Goal: Information Seeking & Learning: Compare options

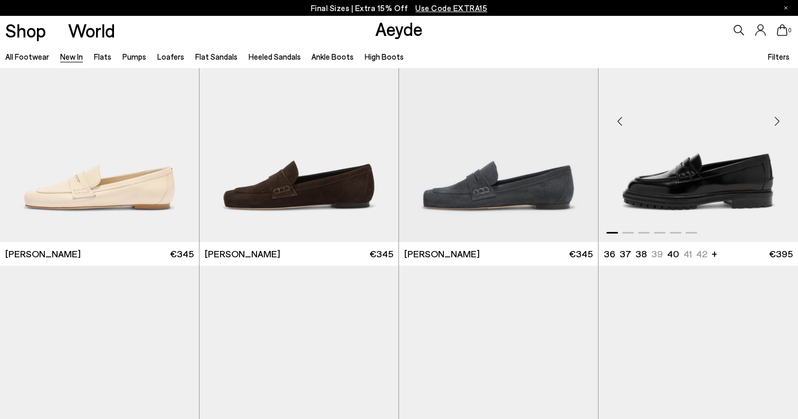
scroll to position [615, 0]
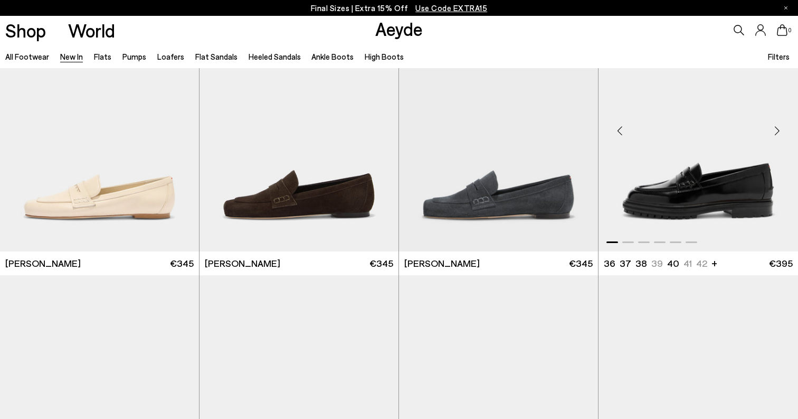
click at [780, 129] on div "Next slide" at bounding box center [777, 131] width 32 height 32
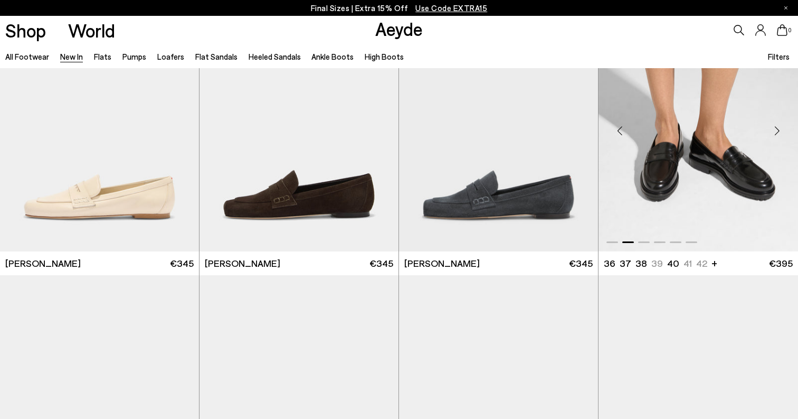
click at [780, 129] on div "Next slide" at bounding box center [777, 131] width 32 height 32
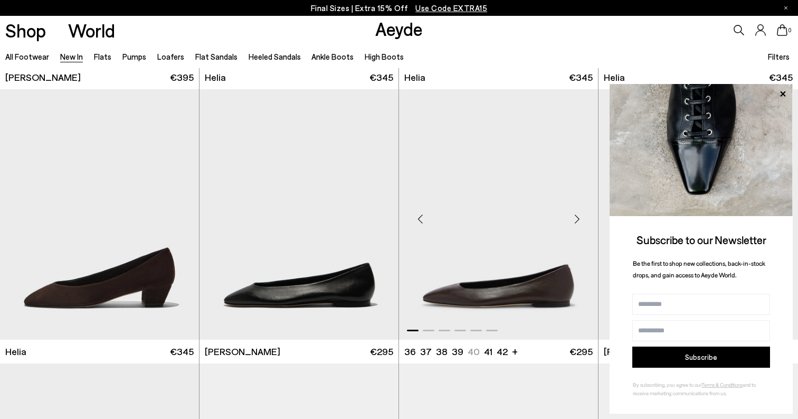
scroll to position [1077, 0]
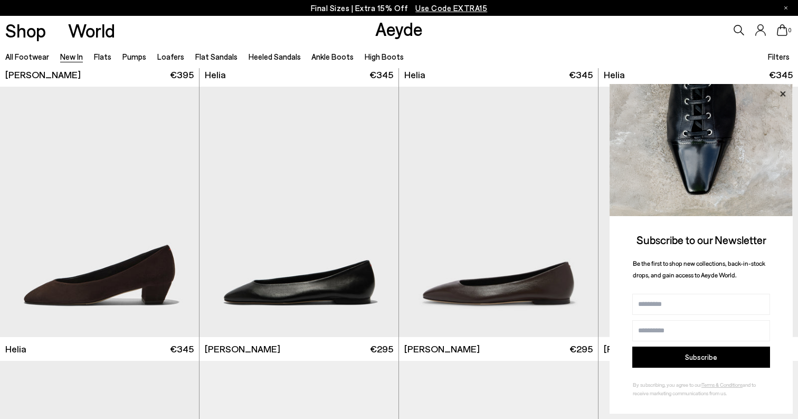
click at [785, 90] on icon at bounding box center [783, 94] width 14 height 14
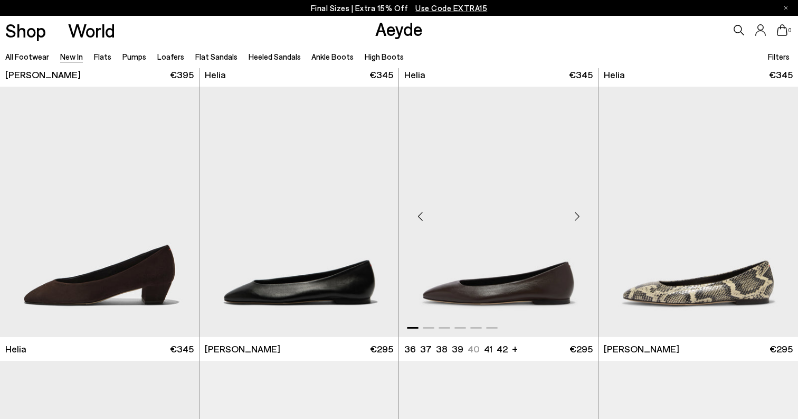
click at [577, 216] on div "Next slide" at bounding box center [577, 216] width 32 height 32
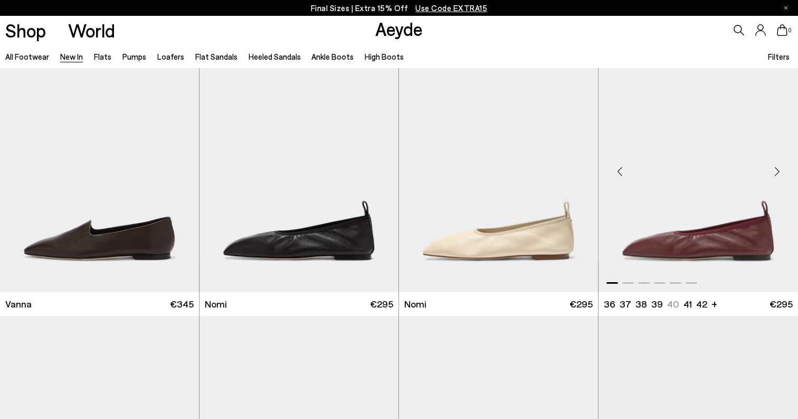
scroll to position [1671, 0]
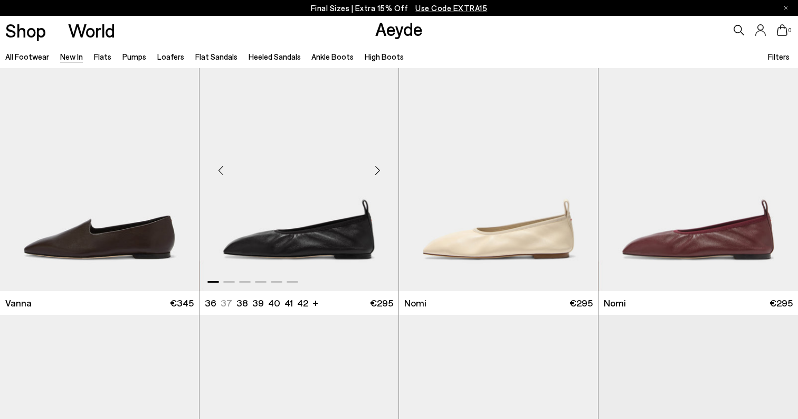
click at [377, 167] on div "Next slide" at bounding box center [378, 170] width 32 height 32
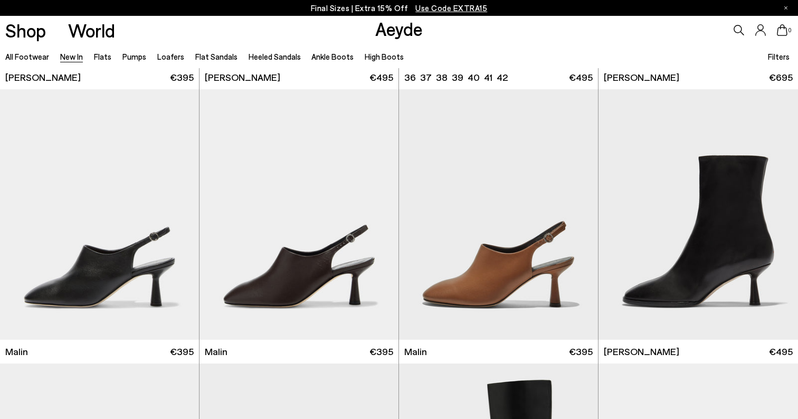
scroll to position [2726, 0]
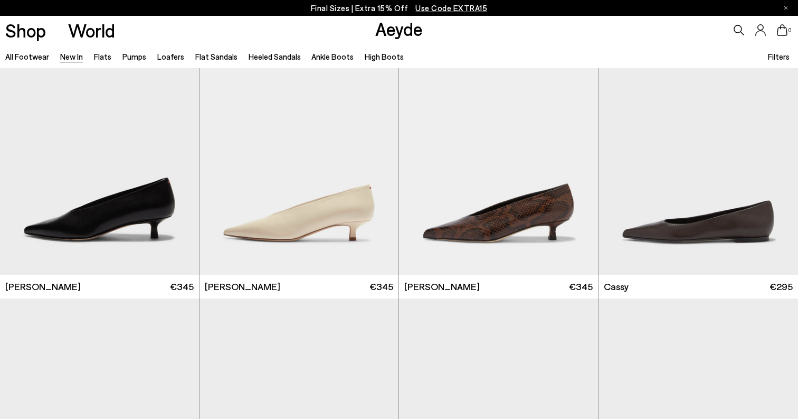
scroll to position [4153, 0]
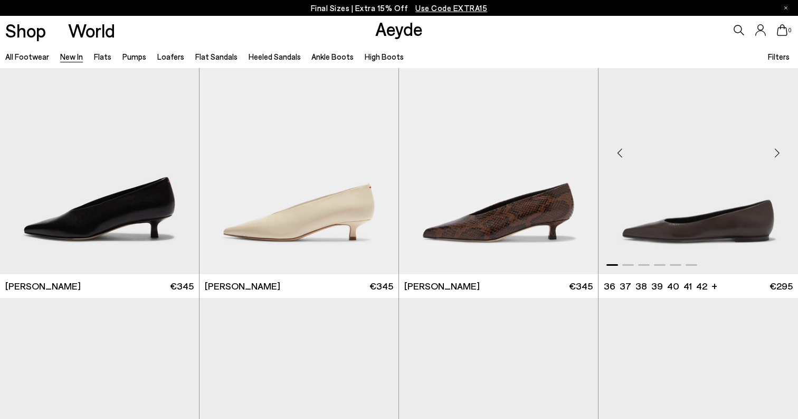
click at [775, 152] on div "Next slide" at bounding box center [777, 153] width 32 height 32
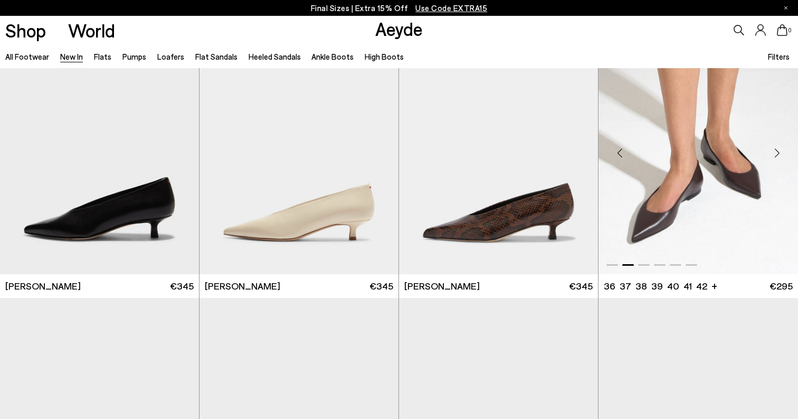
click at [776, 152] on div "Next slide" at bounding box center [777, 153] width 32 height 32
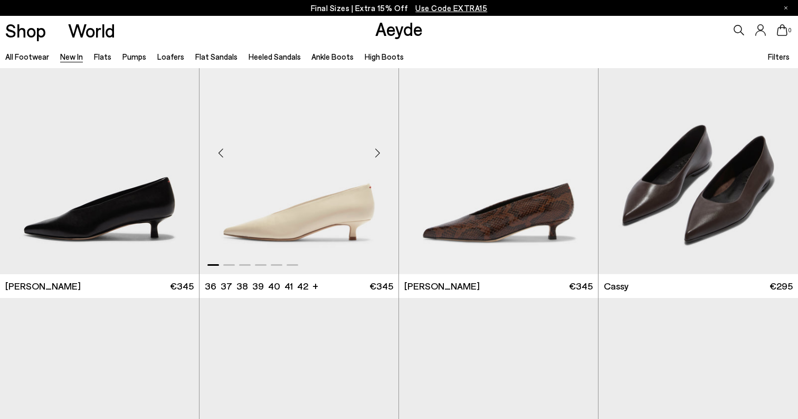
click at [378, 156] on div "Next slide" at bounding box center [378, 153] width 32 height 32
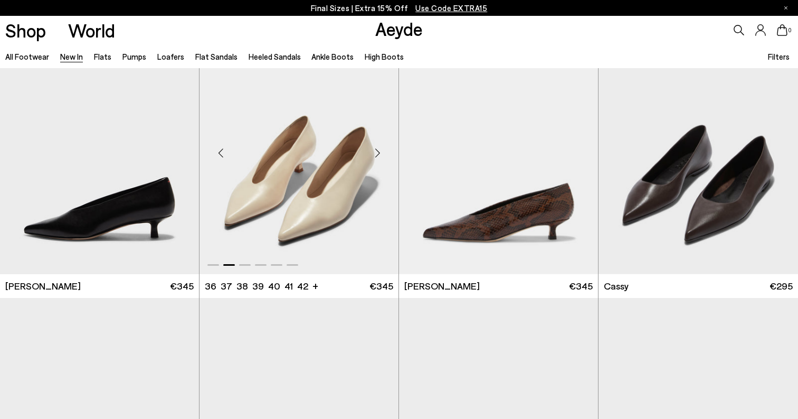
click at [378, 156] on div "Next slide" at bounding box center [378, 153] width 32 height 32
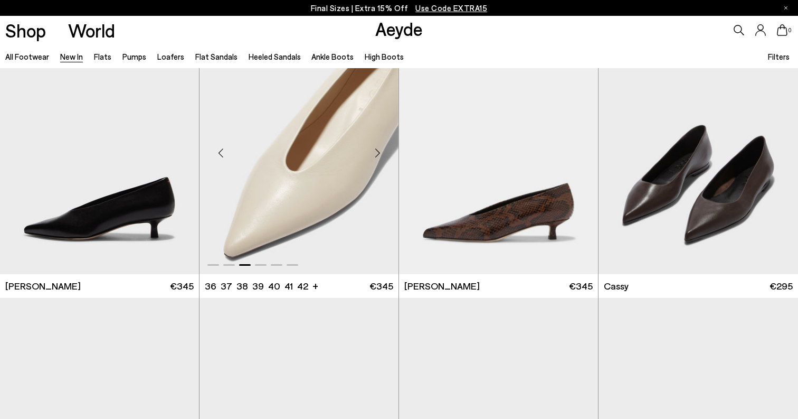
click at [378, 156] on div "Next slide" at bounding box center [378, 153] width 32 height 32
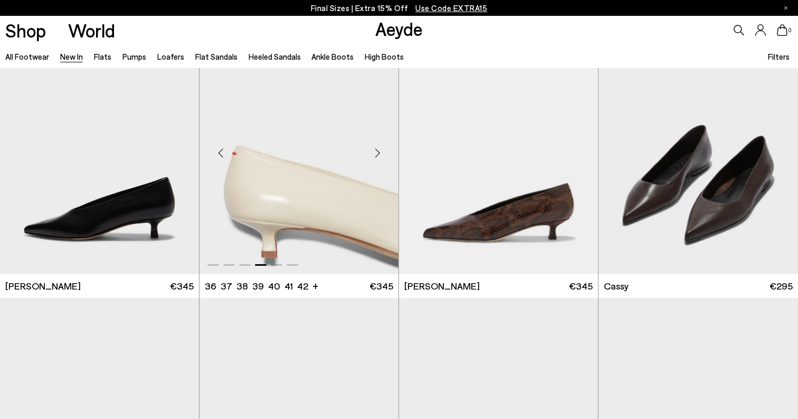
click at [378, 156] on div "Next slide" at bounding box center [378, 153] width 32 height 32
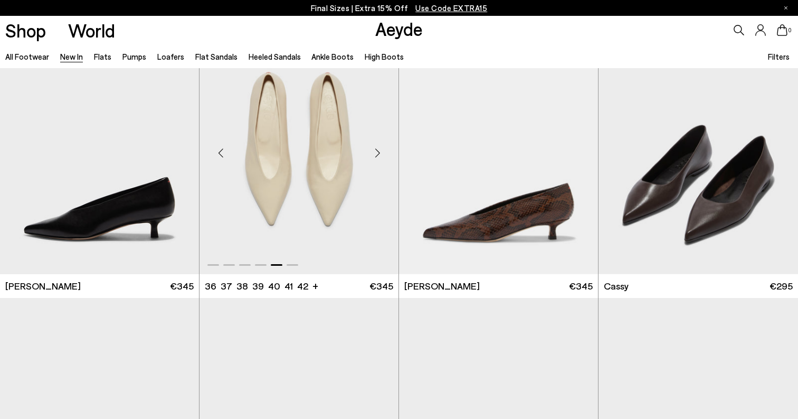
click at [378, 156] on div "Next slide" at bounding box center [378, 153] width 32 height 32
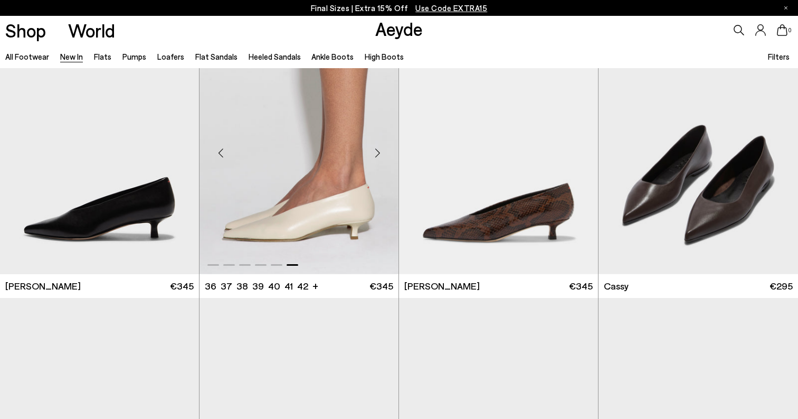
click at [377, 152] on div "Next slide" at bounding box center [378, 153] width 32 height 32
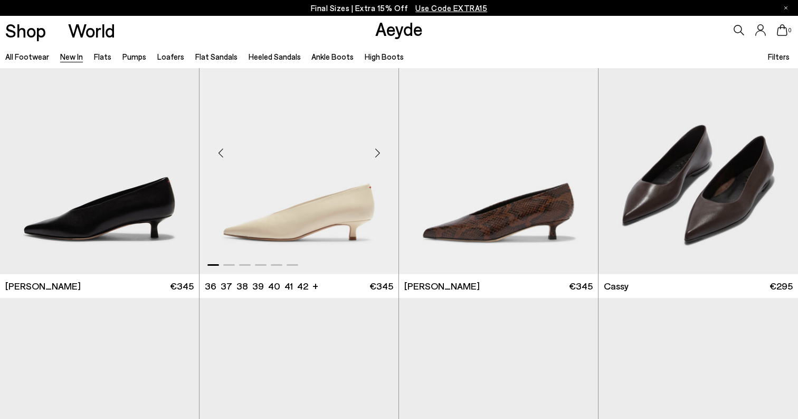
click at [377, 152] on div "Next slide" at bounding box center [378, 153] width 32 height 32
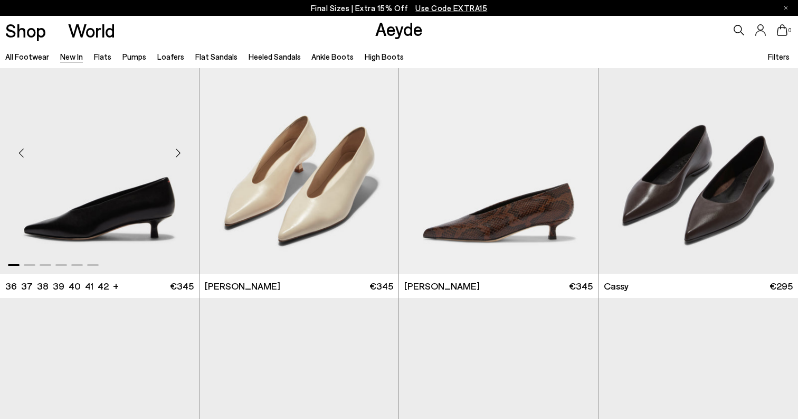
click at [180, 154] on div "Next slide" at bounding box center [178, 153] width 32 height 32
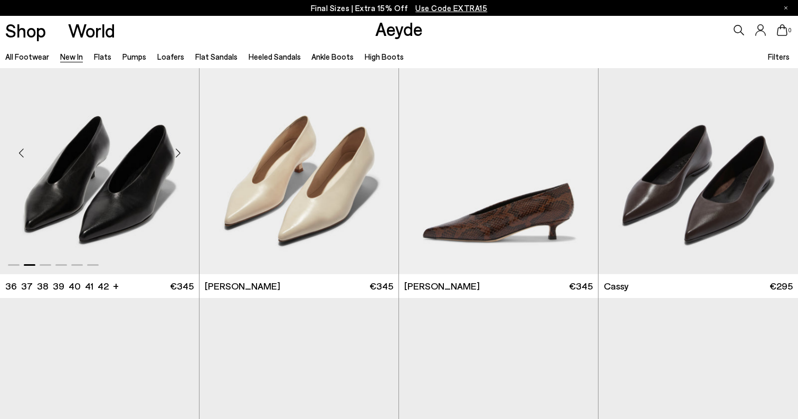
click at [180, 154] on div "Next slide" at bounding box center [178, 153] width 32 height 32
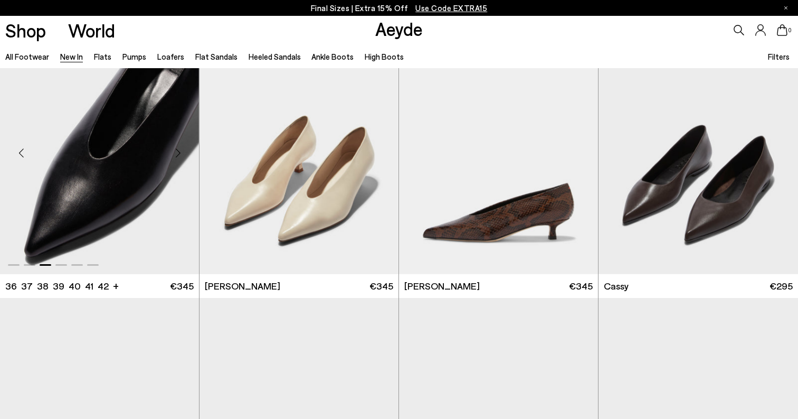
click at [180, 154] on div "Next slide" at bounding box center [178, 153] width 32 height 32
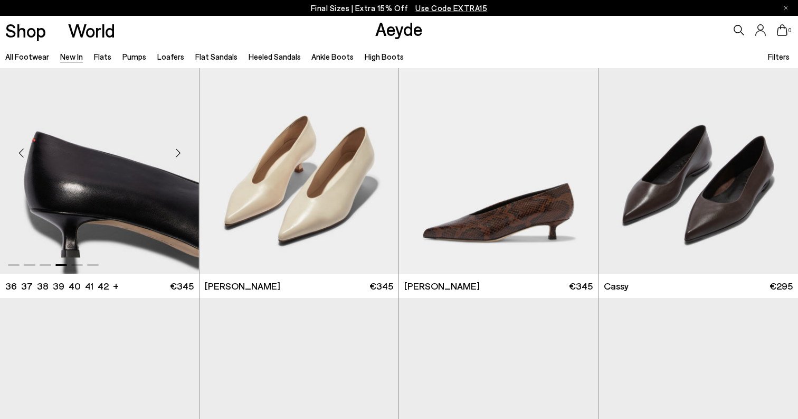
click at [180, 154] on div "Next slide" at bounding box center [178, 153] width 32 height 32
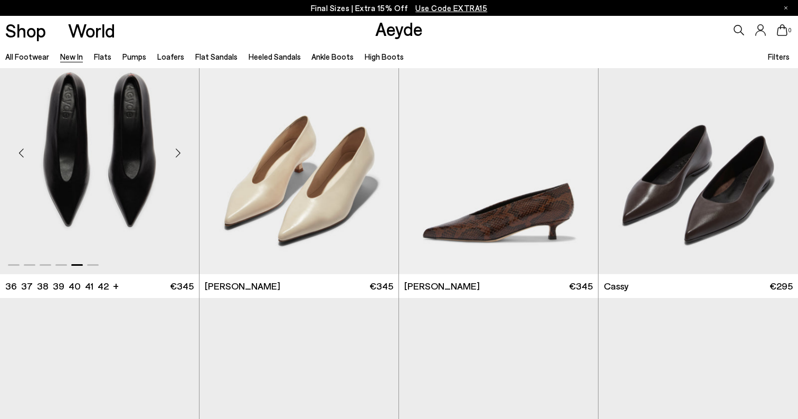
click at [180, 154] on div "Next slide" at bounding box center [178, 153] width 32 height 32
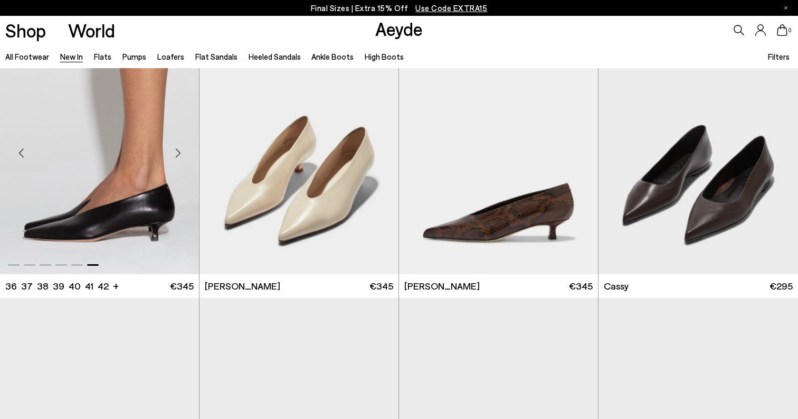
click at [180, 154] on div "Next slide" at bounding box center [178, 153] width 32 height 32
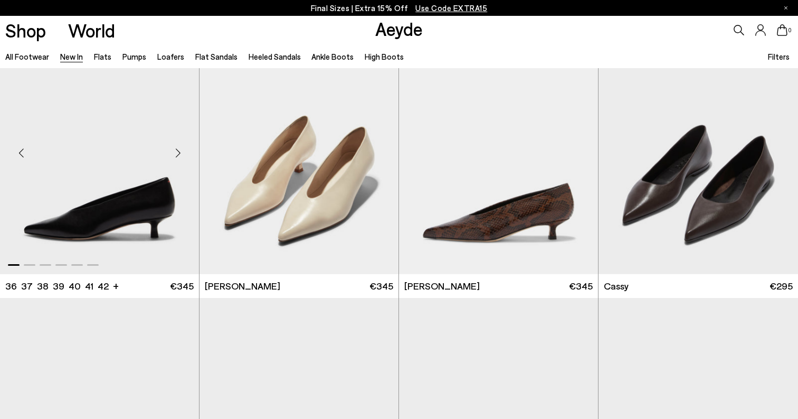
click at [180, 154] on div "Next slide" at bounding box center [178, 153] width 32 height 32
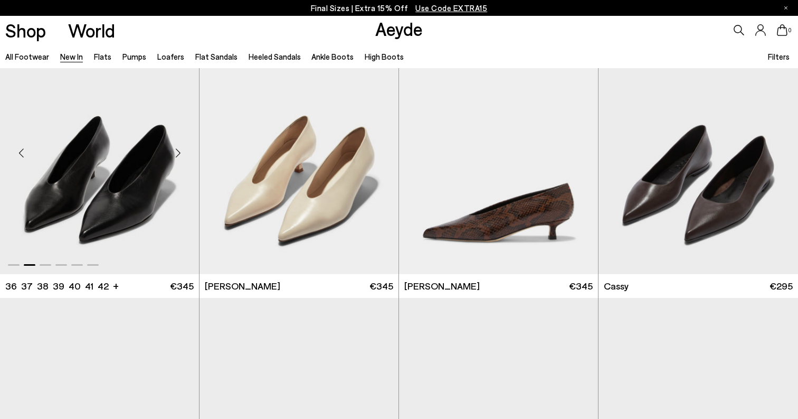
click at [180, 154] on div "Next slide" at bounding box center [178, 153] width 32 height 32
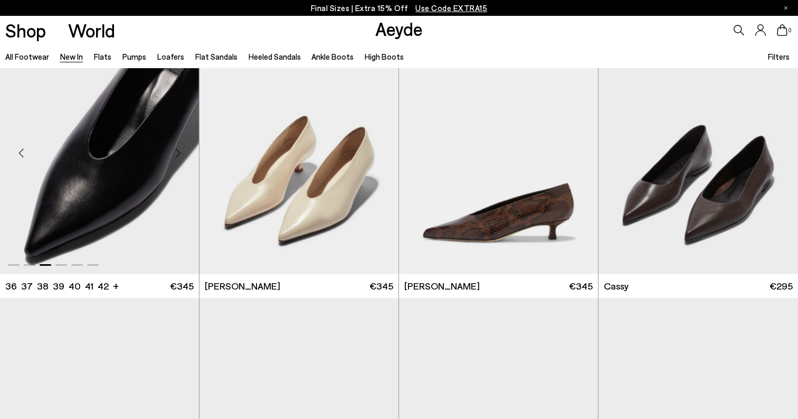
click at [180, 154] on div "Next slide" at bounding box center [178, 153] width 32 height 32
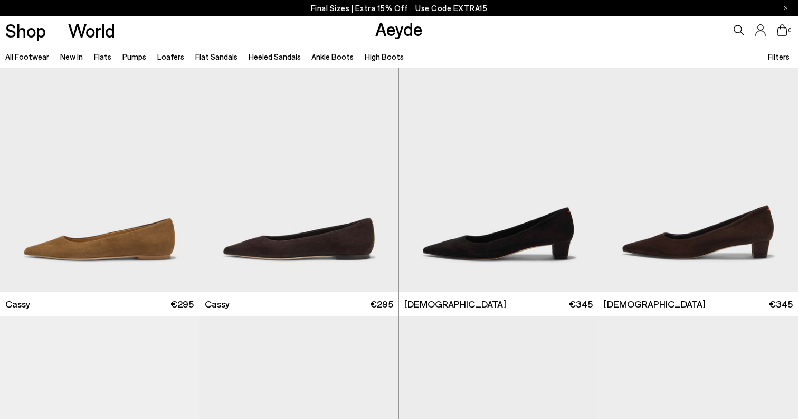
scroll to position [4429, 0]
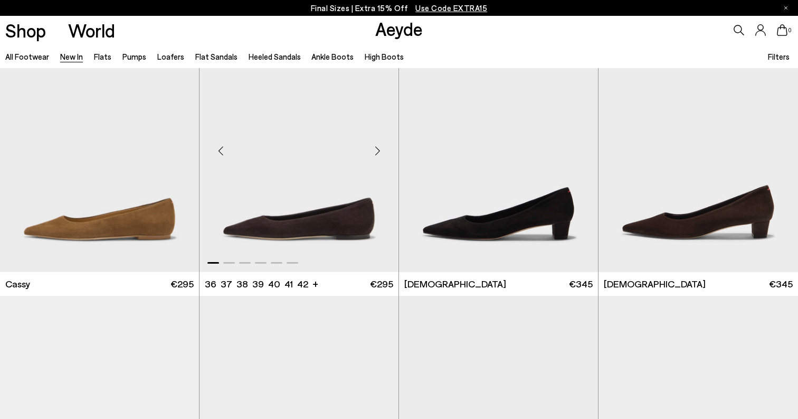
click at [377, 147] on div "Next slide" at bounding box center [378, 151] width 32 height 32
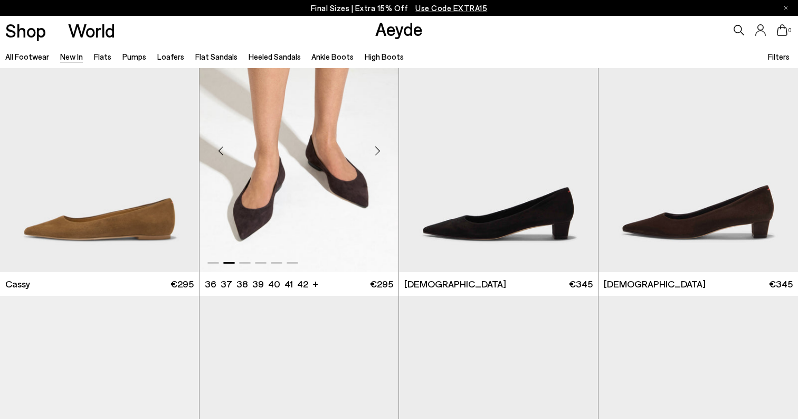
click at [377, 147] on div "Next slide" at bounding box center [378, 151] width 32 height 32
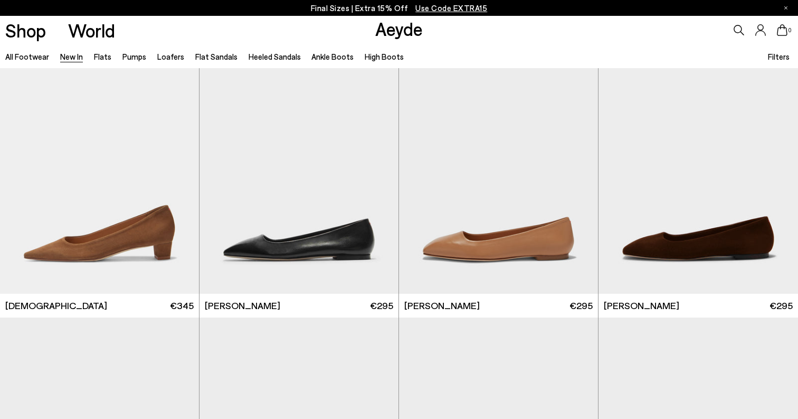
scroll to position [4684, 0]
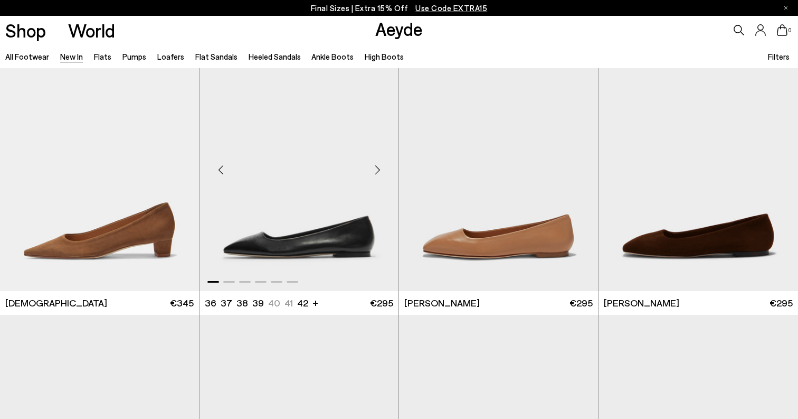
click at [378, 166] on div "Next slide" at bounding box center [378, 170] width 32 height 32
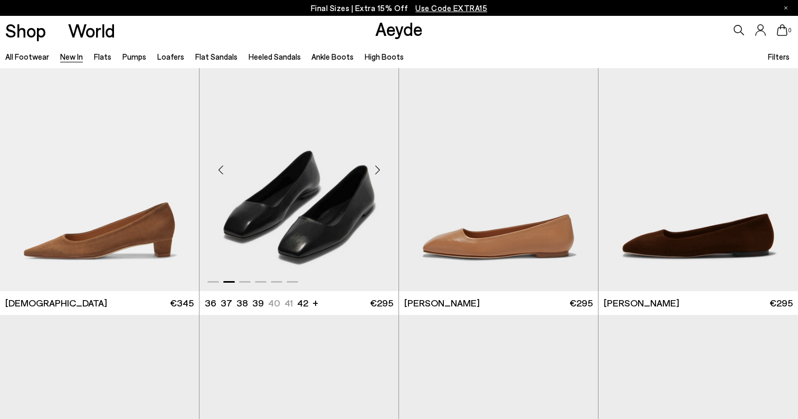
click at [378, 166] on div "Next slide" at bounding box center [378, 170] width 32 height 32
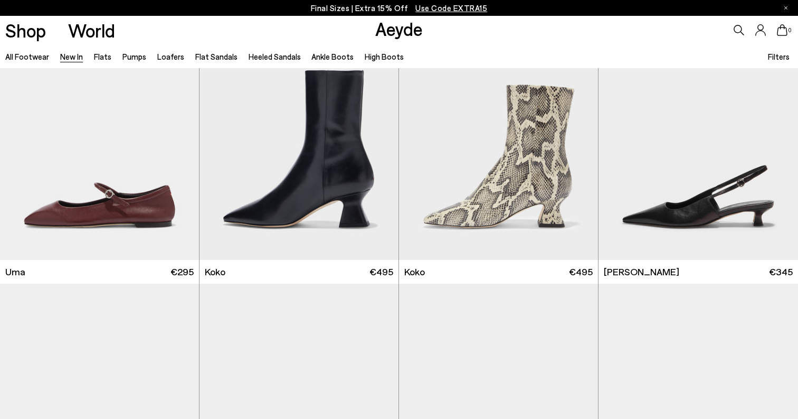
scroll to position [5269, 0]
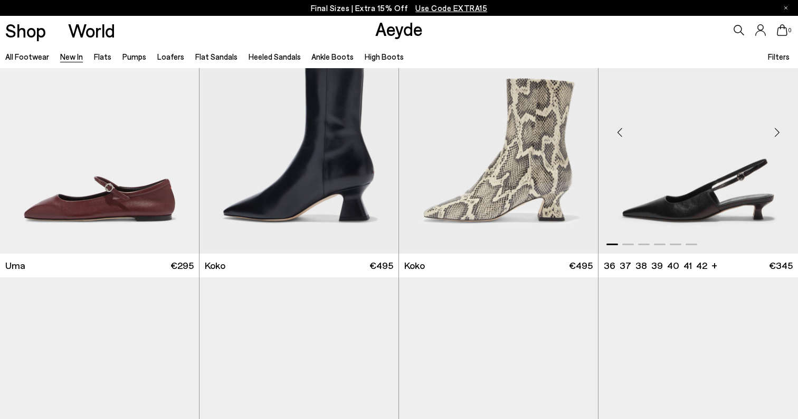
click at [774, 134] on div "Next slide" at bounding box center [777, 133] width 32 height 32
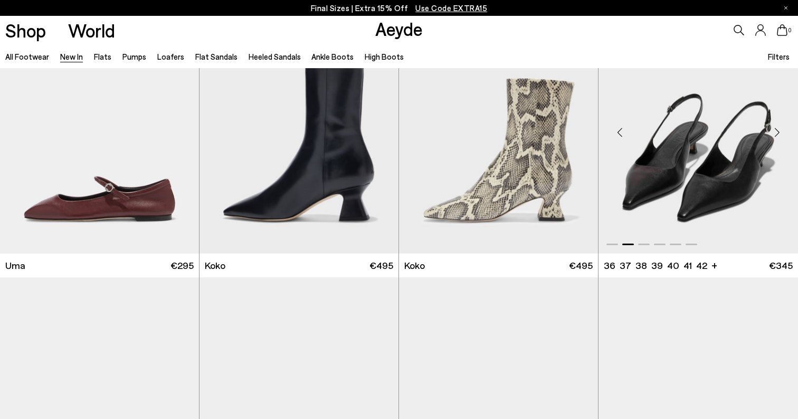
click at [774, 134] on div "Next slide" at bounding box center [777, 133] width 32 height 32
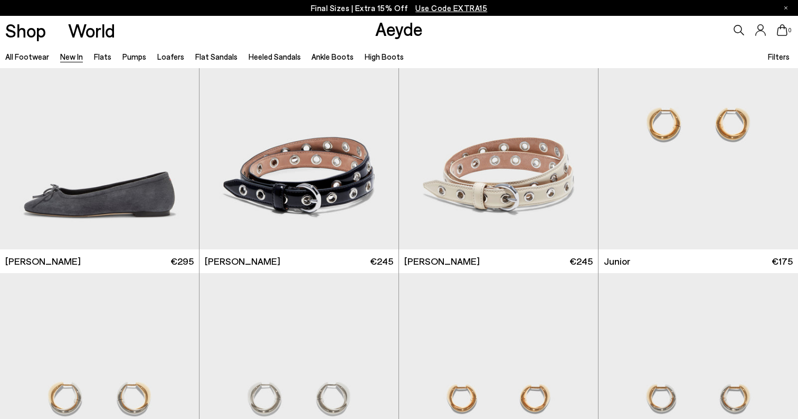
scroll to position [6645, 0]
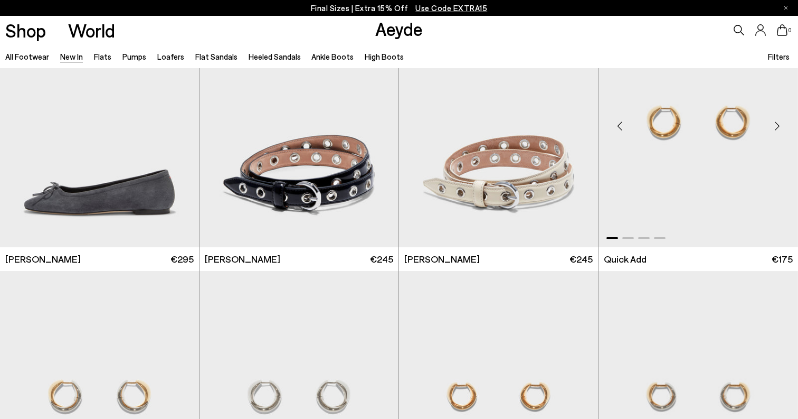
click at [775, 127] on div "Next slide" at bounding box center [777, 126] width 32 height 32
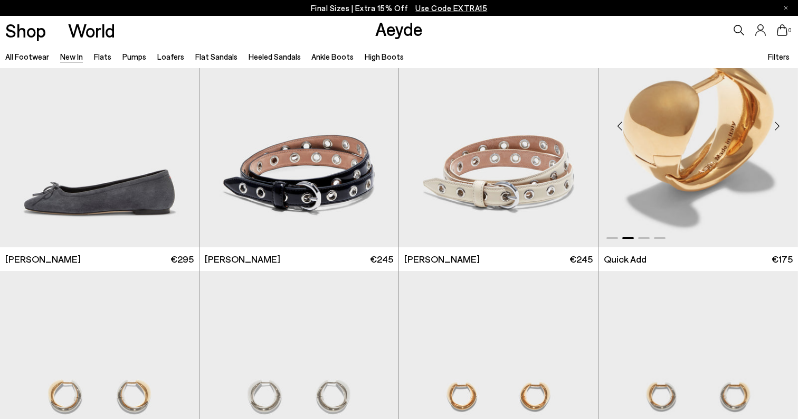
click at [775, 127] on div "Next slide" at bounding box center [777, 126] width 32 height 32
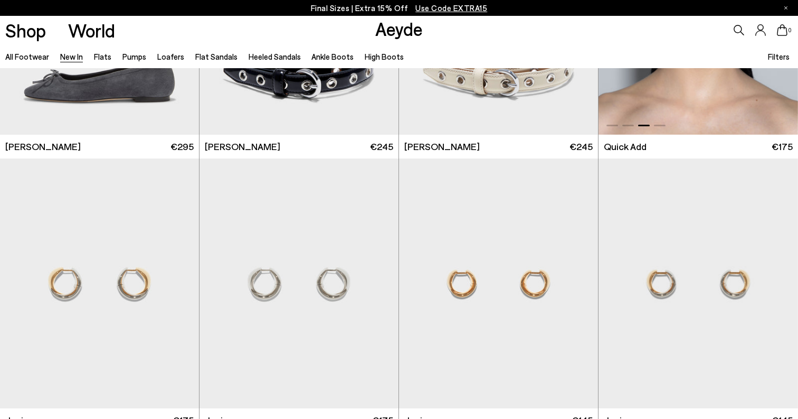
scroll to position [6766, 0]
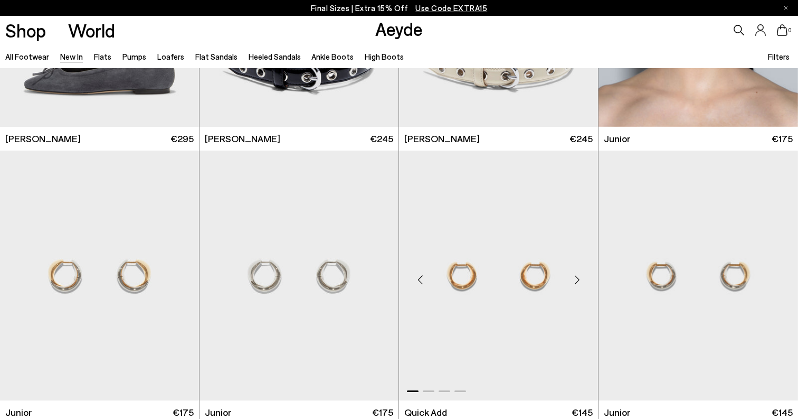
click at [576, 279] on div "Next slide" at bounding box center [577, 280] width 32 height 32
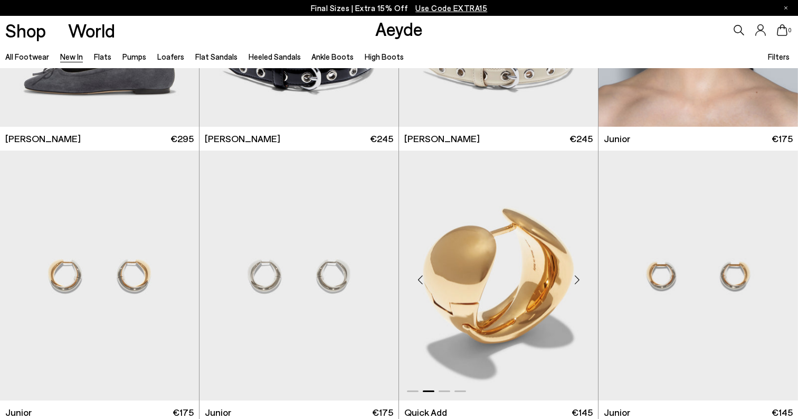
click at [576, 279] on div "Next slide" at bounding box center [577, 280] width 32 height 32
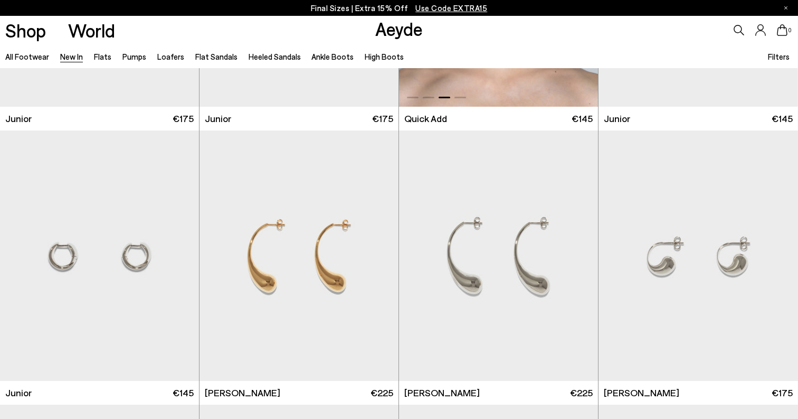
scroll to position [7060, 0]
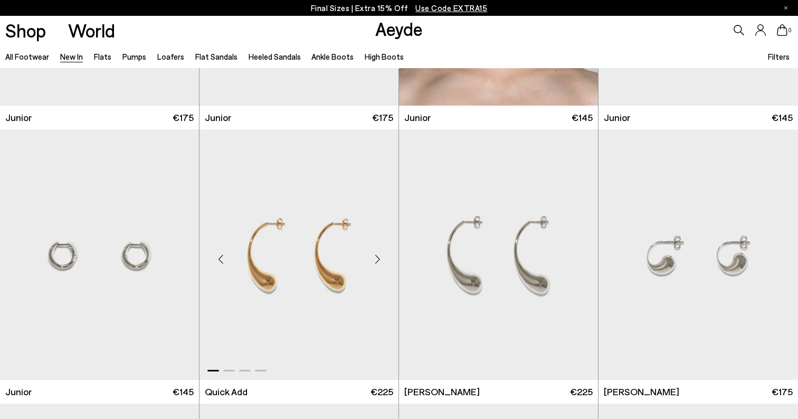
click at [379, 260] on div "Next slide" at bounding box center [378, 259] width 32 height 32
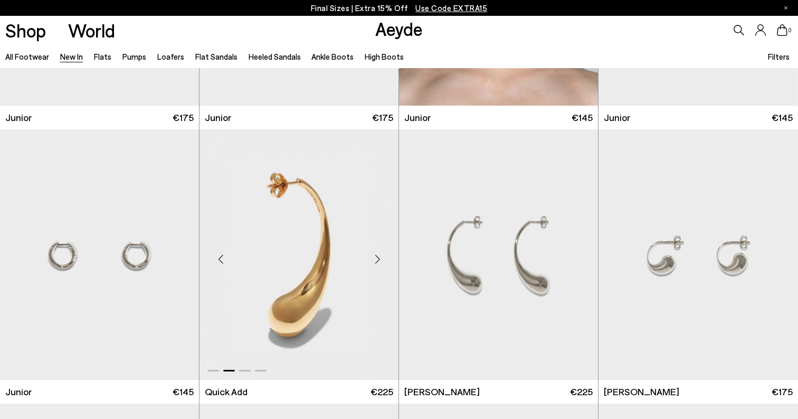
click at [379, 260] on div "Next slide" at bounding box center [378, 259] width 32 height 32
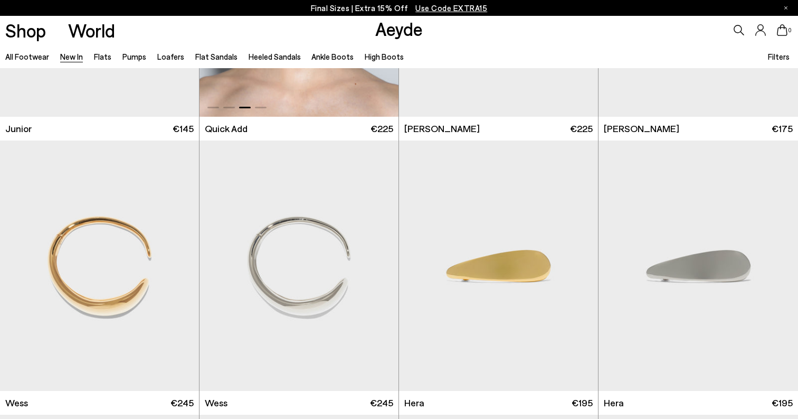
scroll to position [7325, 0]
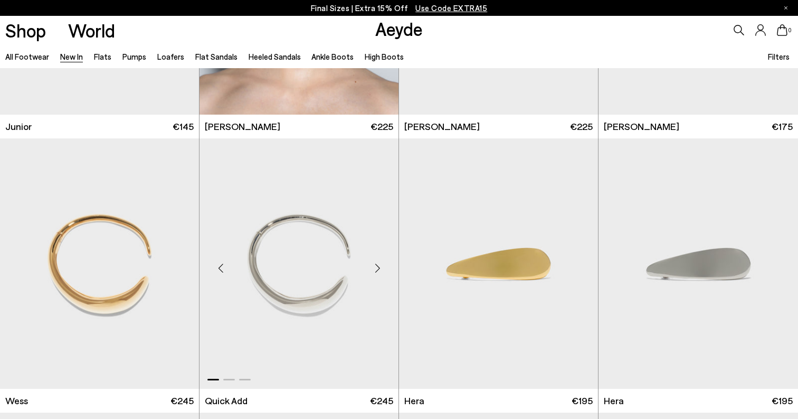
click at [377, 269] on div "Next slide" at bounding box center [378, 268] width 32 height 32
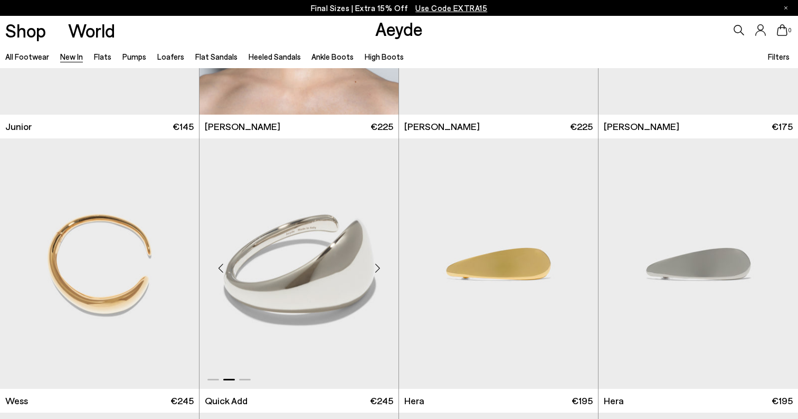
click at [377, 269] on div "Next slide" at bounding box center [378, 268] width 32 height 32
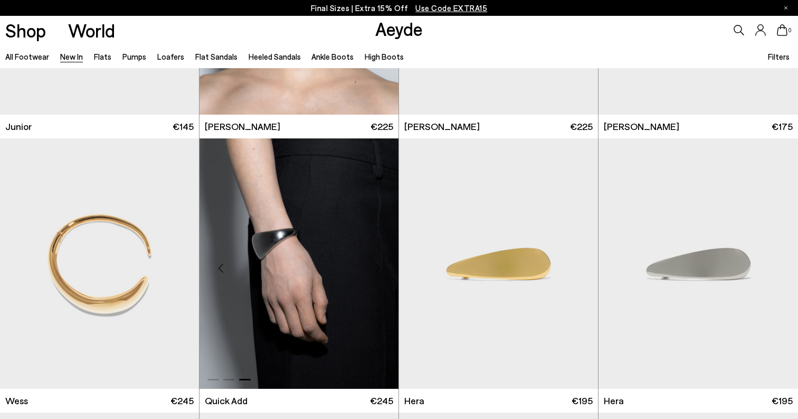
click at [377, 269] on div "Next slide" at bounding box center [378, 268] width 32 height 32
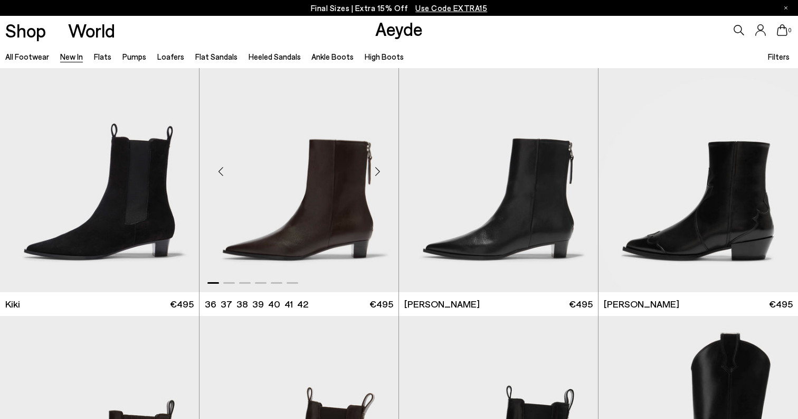
scroll to position [7970, 0]
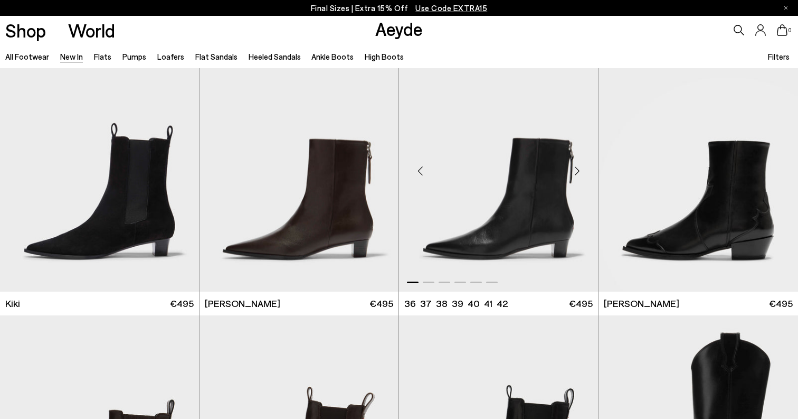
click at [577, 169] on div "Next slide" at bounding box center [577, 171] width 32 height 32
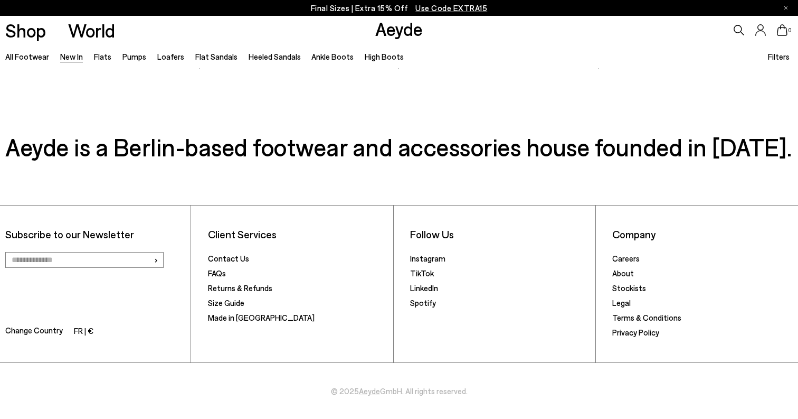
scroll to position [9312, 0]
click at [163, 58] on link "Loafers" at bounding box center [170, 56] width 27 height 9
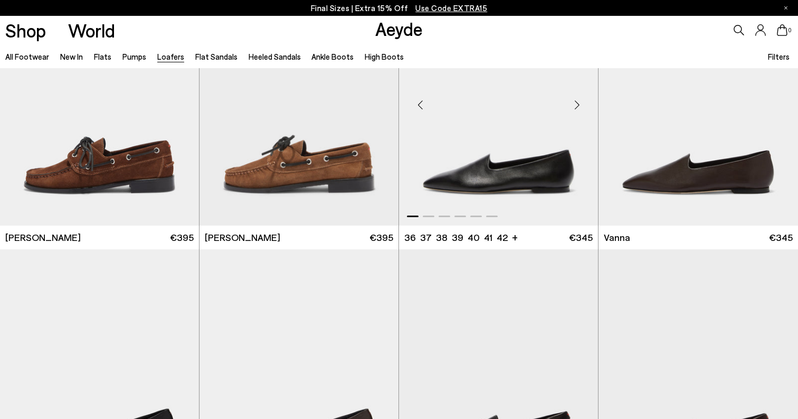
scroll to position [1186, 0]
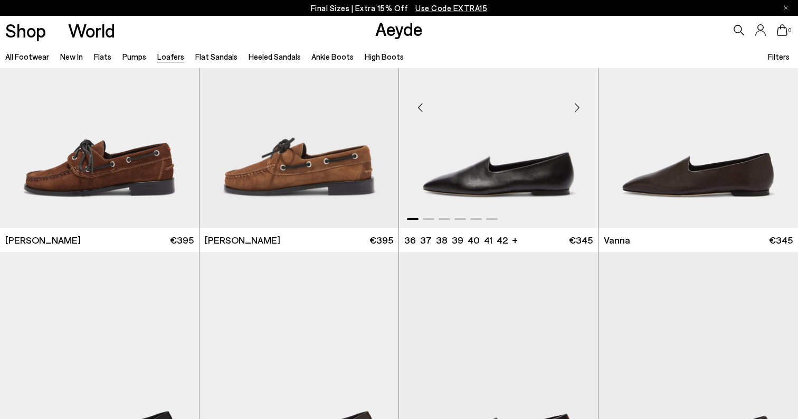
click at [579, 107] on div "Next slide" at bounding box center [577, 107] width 32 height 32
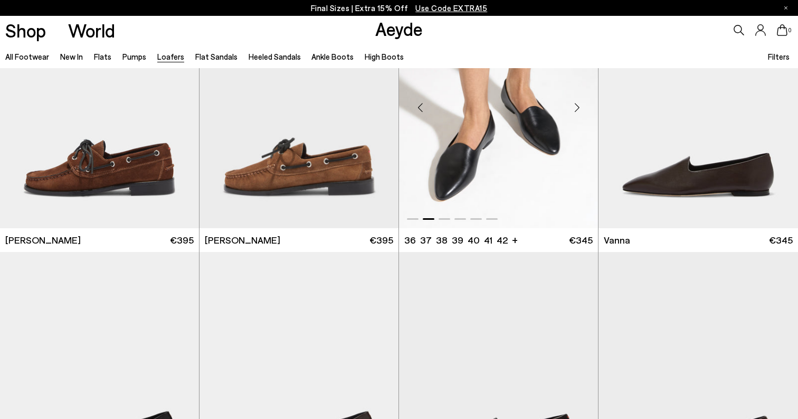
click at [579, 107] on div "Next slide" at bounding box center [577, 107] width 32 height 32
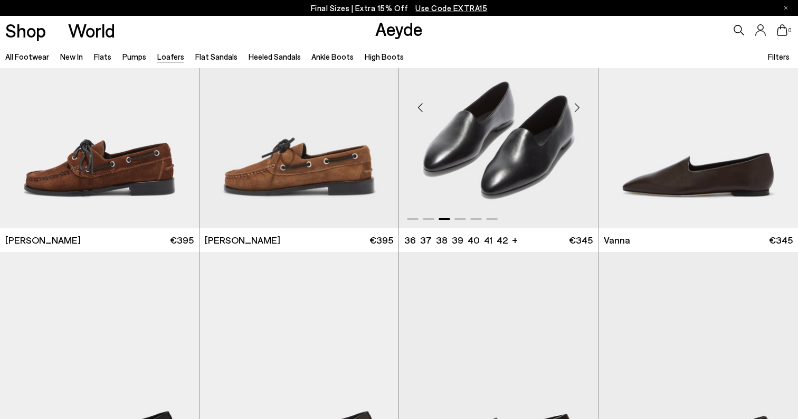
click at [577, 103] on div "Next slide" at bounding box center [577, 107] width 32 height 32
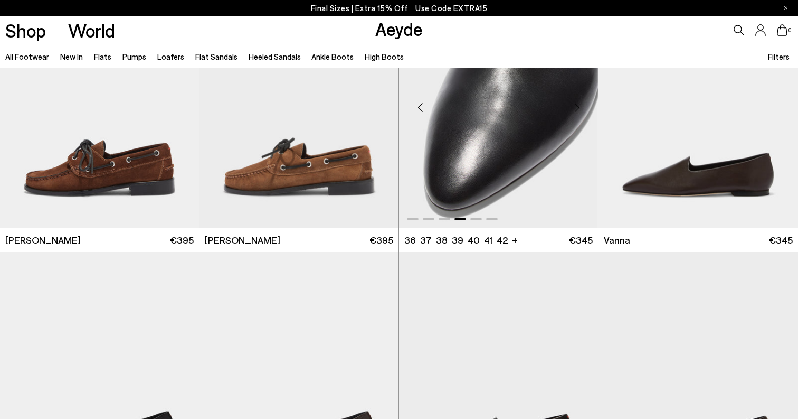
click at [577, 103] on div "Next slide" at bounding box center [577, 107] width 32 height 32
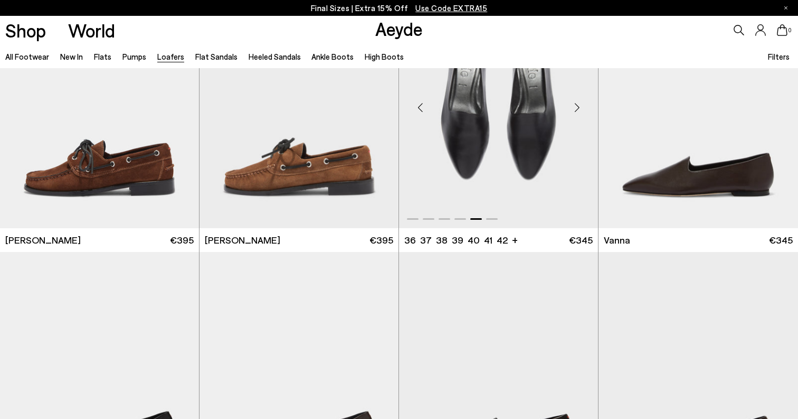
click at [577, 103] on div "Next slide" at bounding box center [577, 107] width 32 height 32
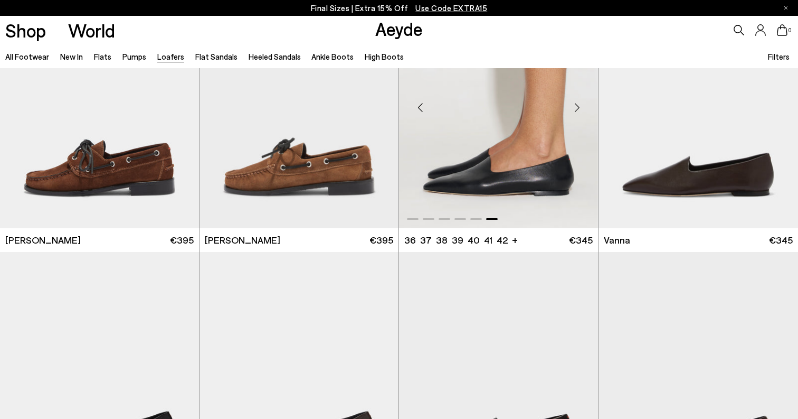
click at [577, 103] on div "Next slide" at bounding box center [577, 107] width 32 height 32
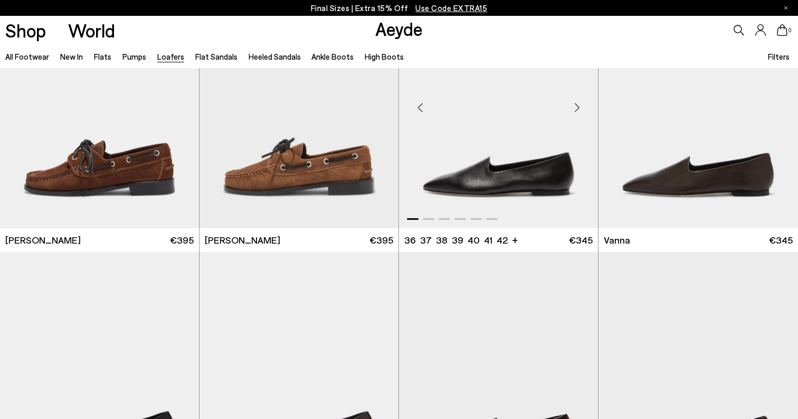
click at [577, 103] on div "Next slide" at bounding box center [577, 107] width 32 height 32
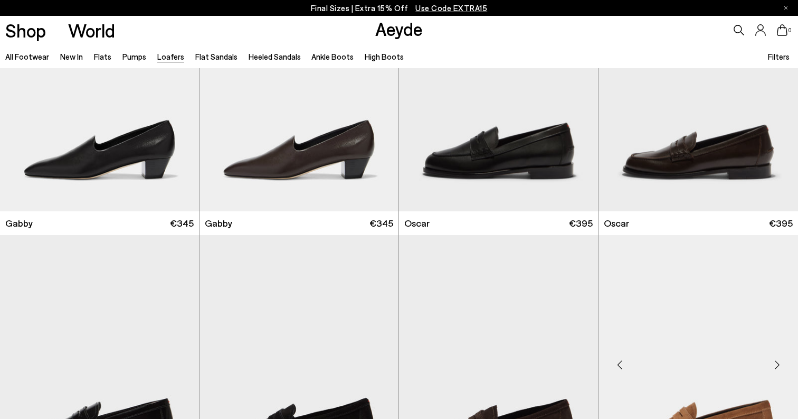
scroll to position [1476, 0]
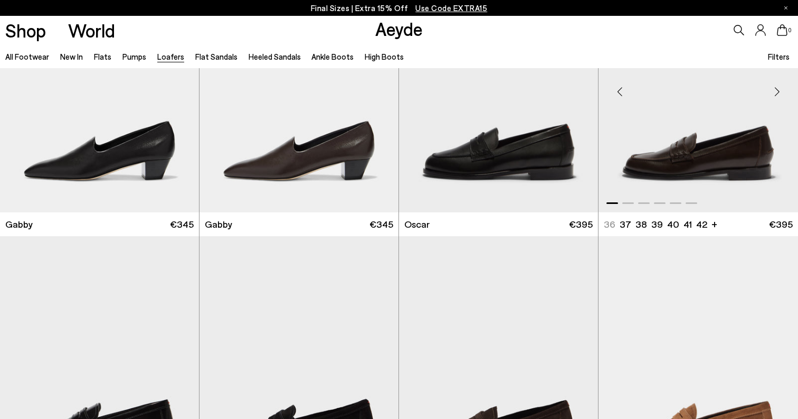
click at [775, 88] on div "Next slide" at bounding box center [777, 91] width 32 height 32
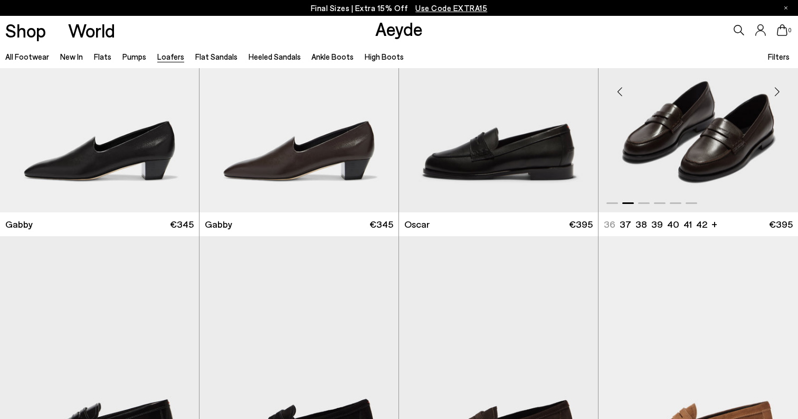
click at [775, 88] on div "Next slide" at bounding box center [777, 91] width 32 height 32
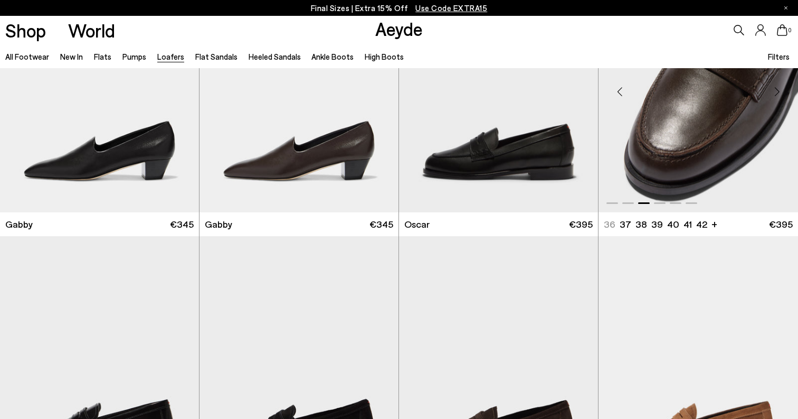
click at [775, 88] on div "Next slide" at bounding box center [777, 91] width 32 height 32
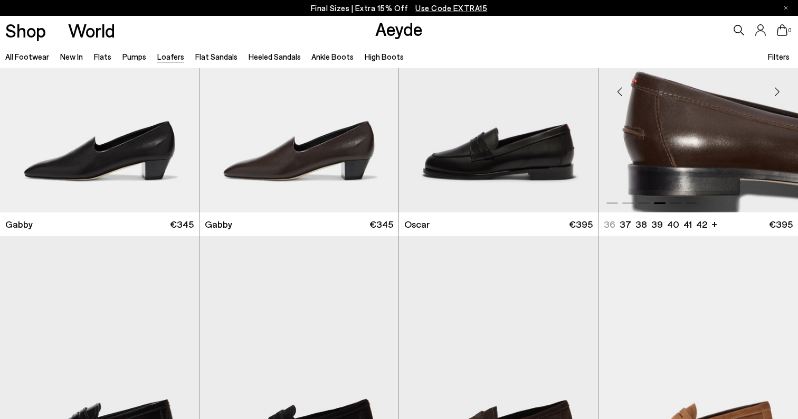
click at [775, 88] on div "Next slide" at bounding box center [777, 91] width 32 height 32
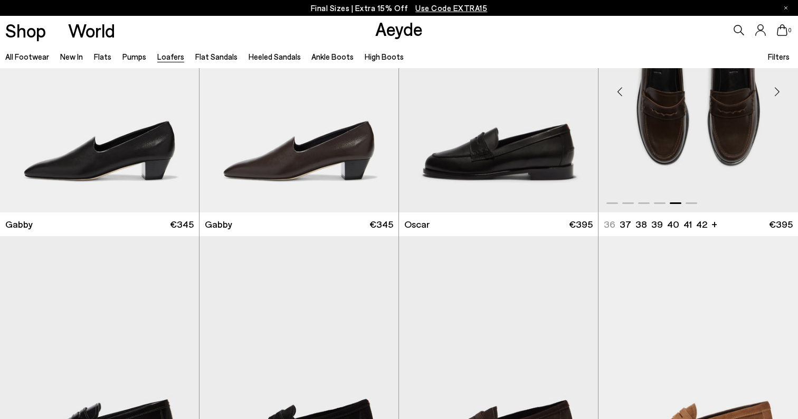
click at [775, 88] on div "Next slide" at bounding box center [777, 91] width 32 height 32
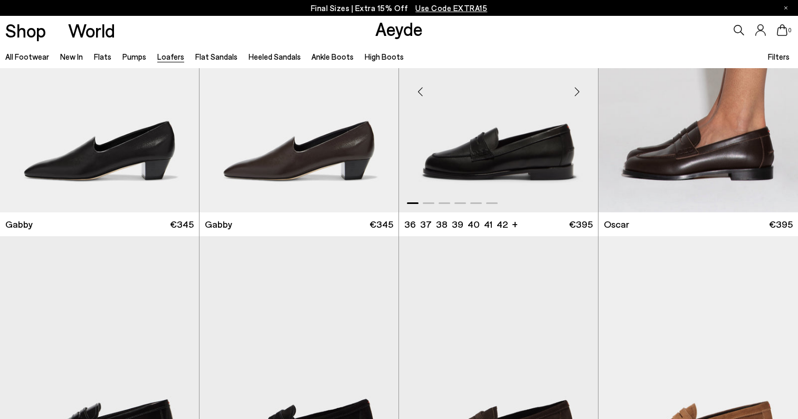
click at [576, 94] on div "Next slide" at bounding box center [577, 91] width 32 height 32
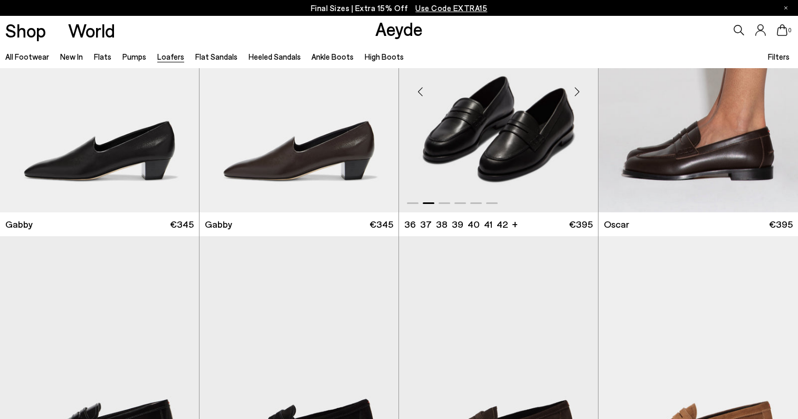
click at [576, 94] on div "Next slide" at bounding box center [577, 91] width 32 height 32
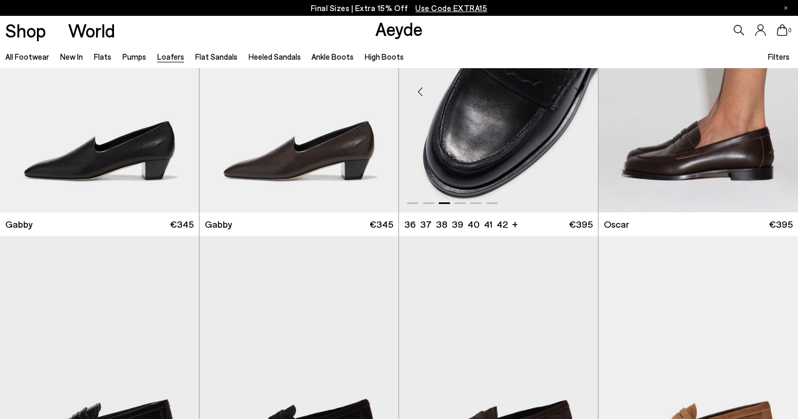
click at [576, 94] on div "Next slide" at bounding box center [577, 91] width 32 height 32
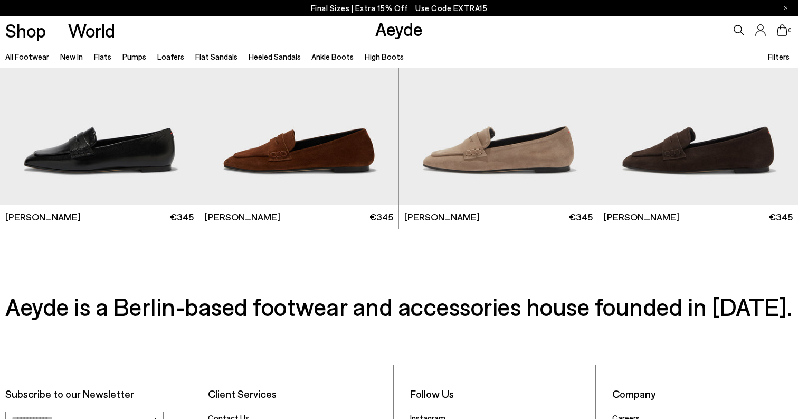
scroll to position [2033, 0]
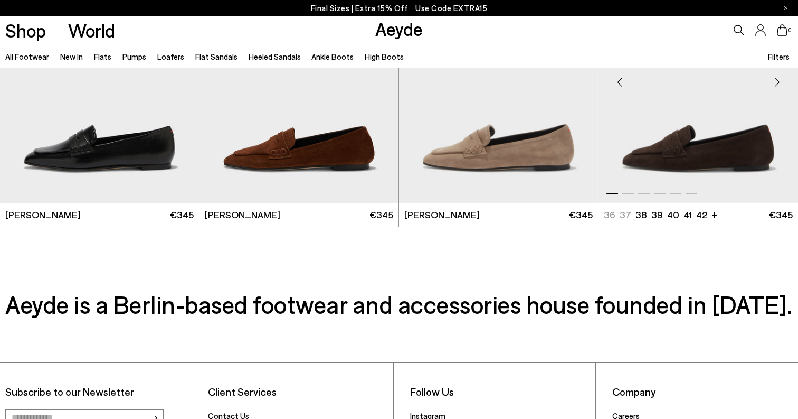
click at [773, 83] on div "Next slide" at bounding box center [777, 82] width 32 height 32
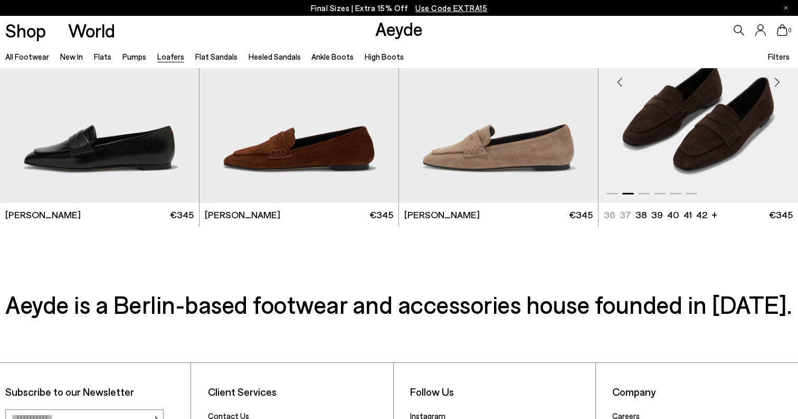
click at [773, 83] on div "Next slide" at bounding box center [777, 82] width 32 height 32
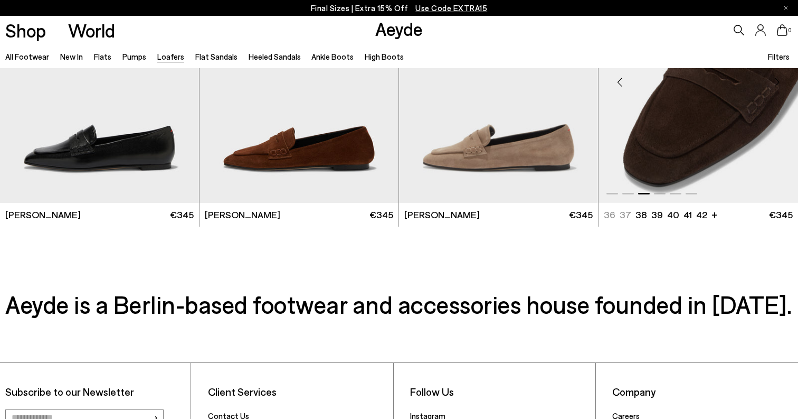
click at [773, 83] on div "Next slide" at bounding box center [777, 82] width 32 height 32
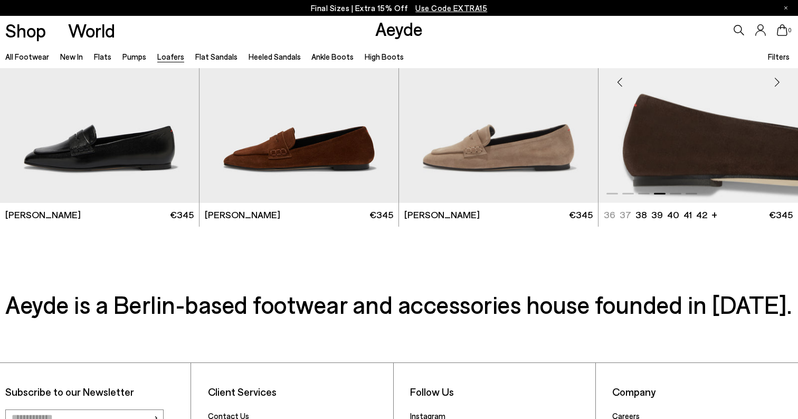
click at [773, 83] on div "Next slide" at bounding box center [777, 82] width 32 height 32
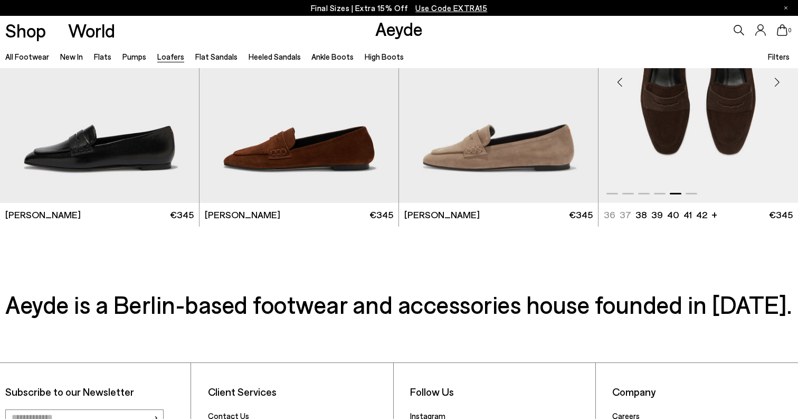
click at [773, 83] on div "Next slide" at bounding box center [777, 82] width 32 height 32
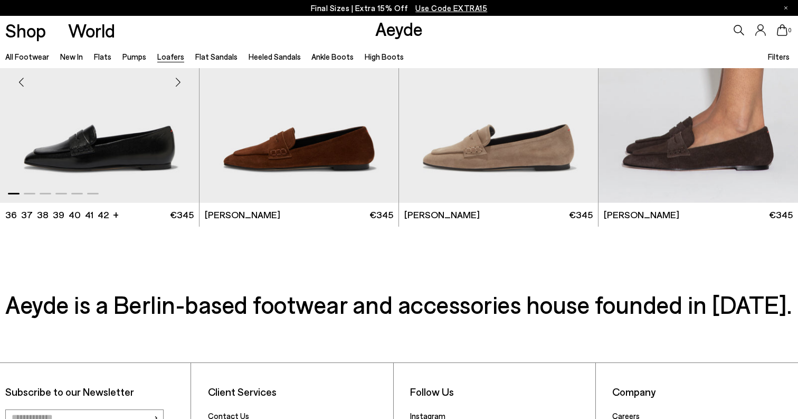
click at [177, 81] on div "Next slide" at bounding box center [178, 82] width 32 height 32
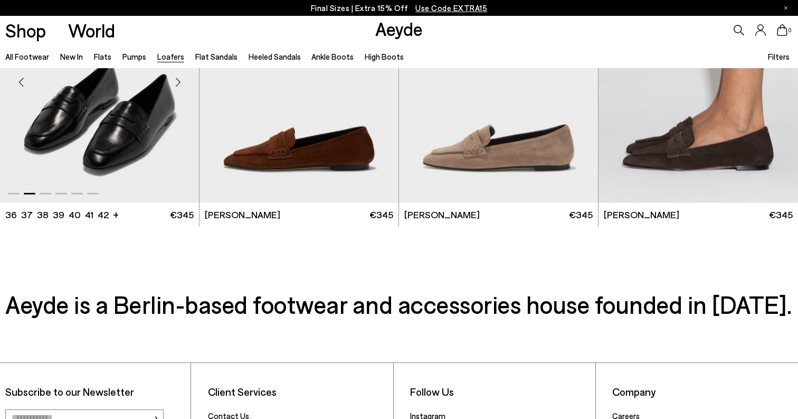
click at [177, 81] on div "Next slide" at bounding box center [178, 82] width 32 height 32
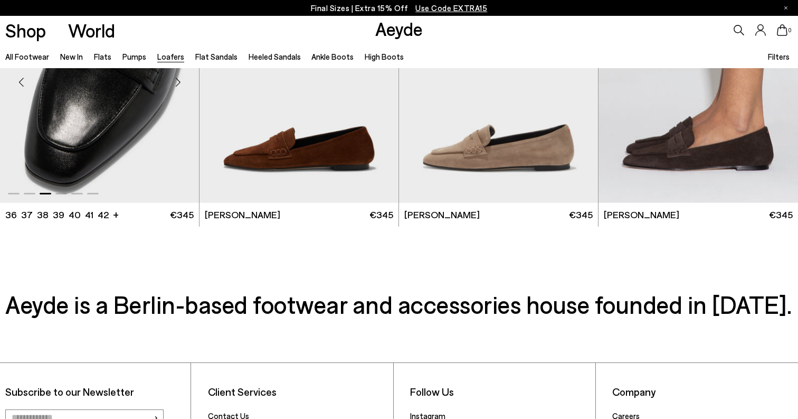
click at [177, 81] on div "Next slide" at bounding box center [178, 82] width 32 height 32
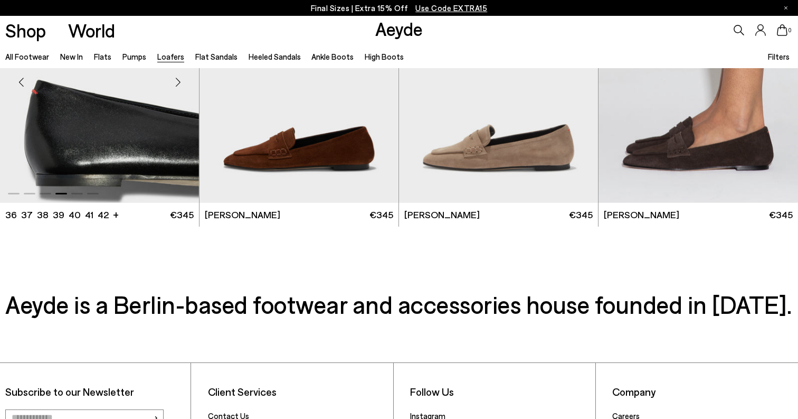
click at [177, 81] on div "Next slide" at bounding box center [178, 82] width 32 height 32
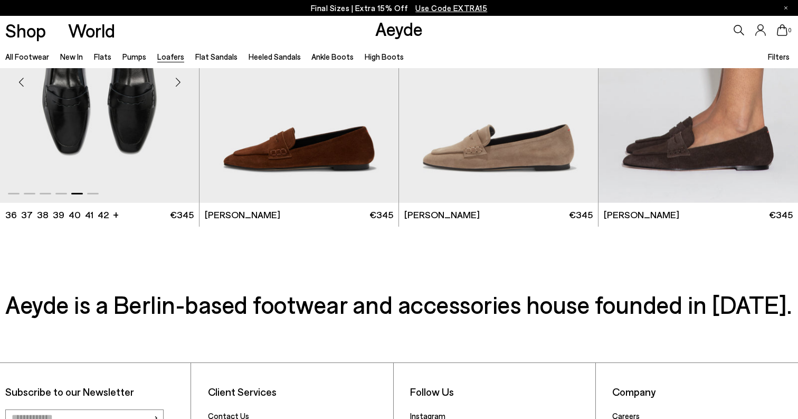
click at [177, 81] on div "Next slide" at bounding box center [178, 82] width 32 height 32
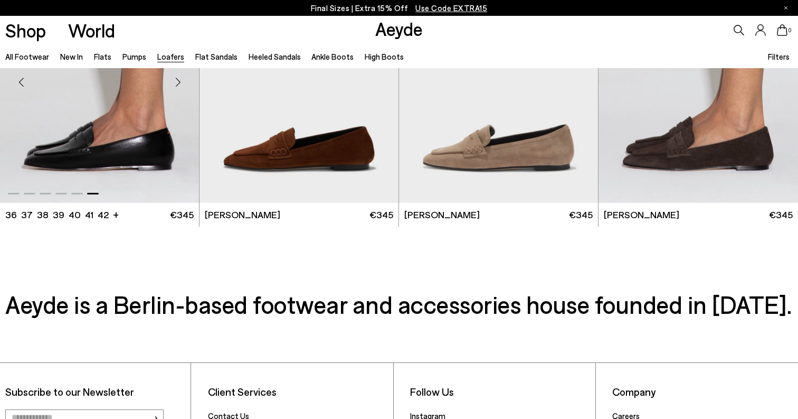
click at [177, 81] on div "Next slide" at bounding box center [178, 82] width 32 height 32
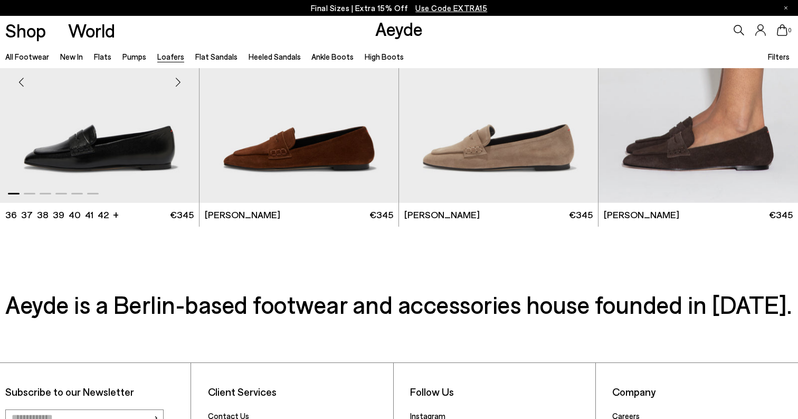
click at [177, 81] on div "Next slide" at bounding box center [178, 82] width 32 height 32
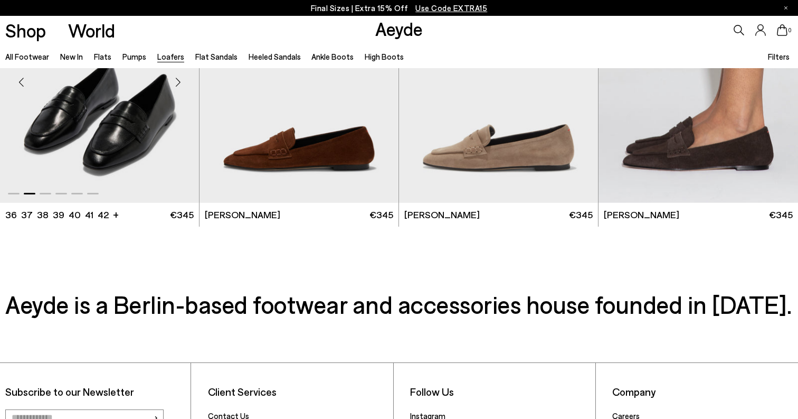
click at [177, 81] on div "Next slide" at bounding box center [178, 82] width 32 height 32
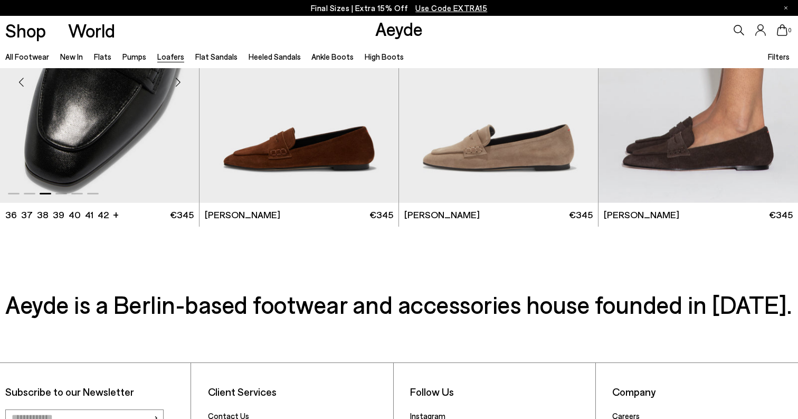
click at [177, 81] on div "Next slide" at bounding box center [178, 82] width 32 height 32
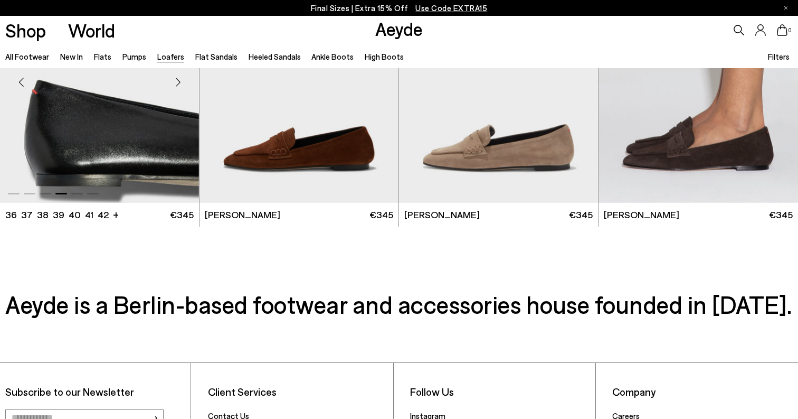
click at [177, 81] on div "Next slide" at bounding box center [178, 82] width 32 height 32
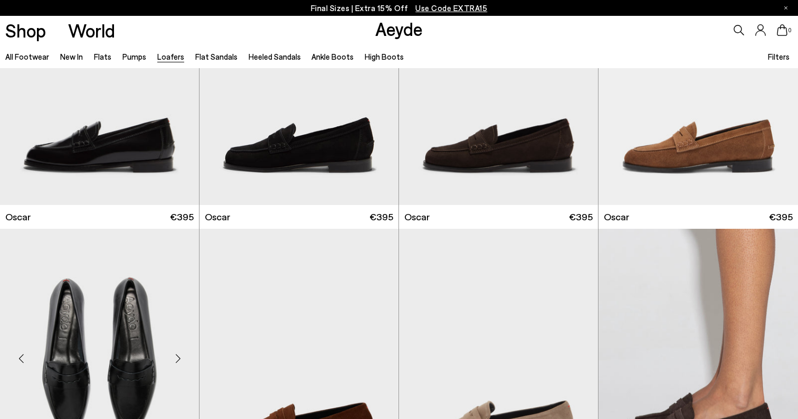
scroll to position [1798, 0]
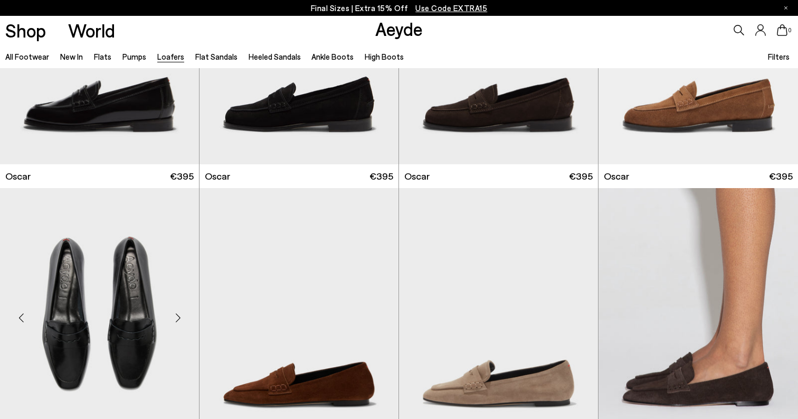
click at [147, 315] on img "5 / 6" at bounding box center [99, 313] width 199 height 250
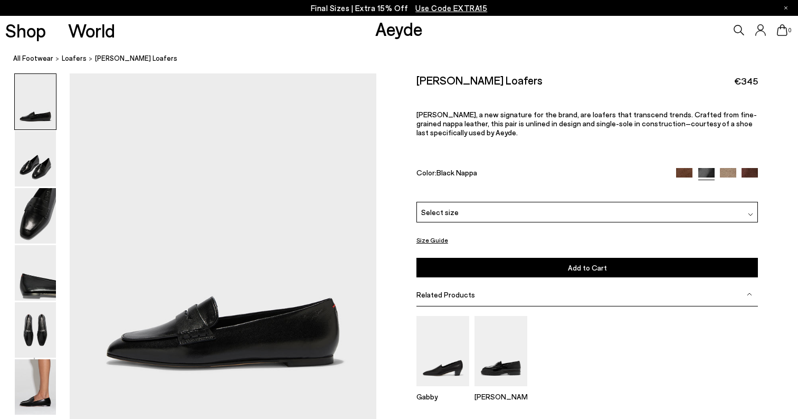
scroll to position [48, 0]
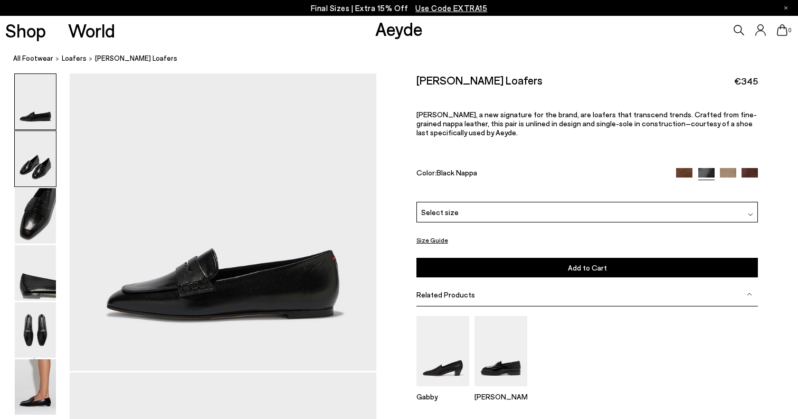
click at [32, 164] on img at bounding box center [35, 158] width 41 height 55
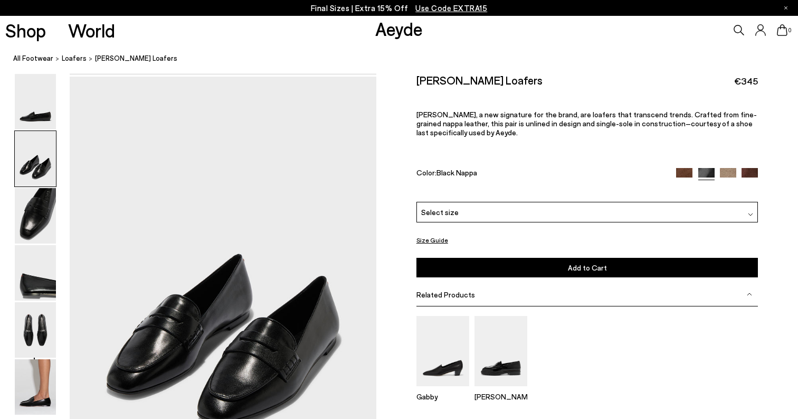
scroll to position [347, 0]
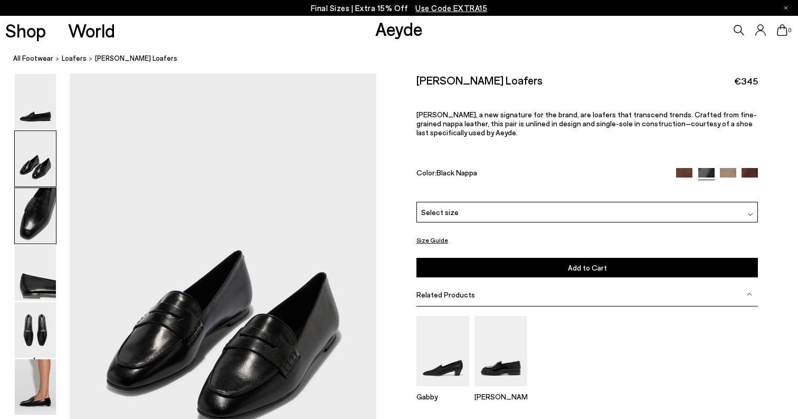
click at [34, 231] on img at bounding box center [35, 215] width 41 height 55
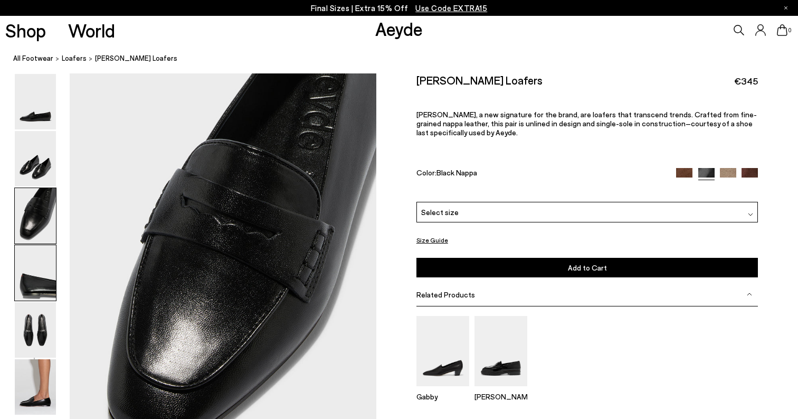
click at [33, 282] on img at bounding box center [35, 272] width 41 height 55
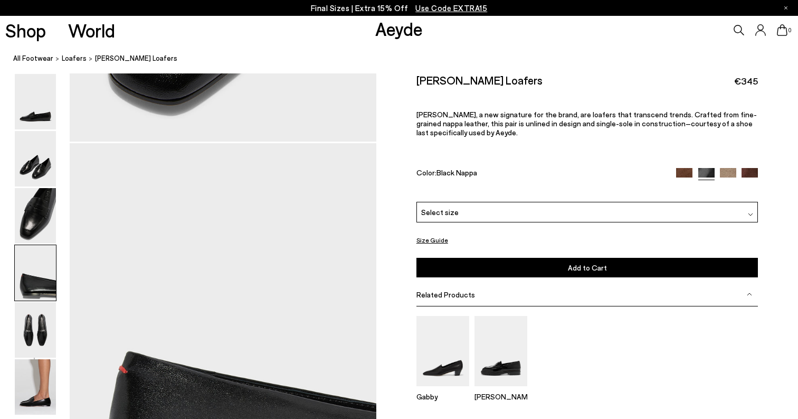
scroll to position [1168, 0]
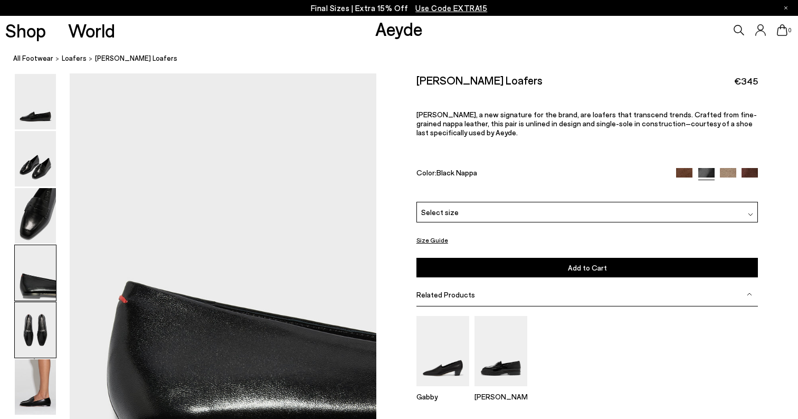
click at [37, 325] on img at bounding box center [35, 329] width 41 height 55
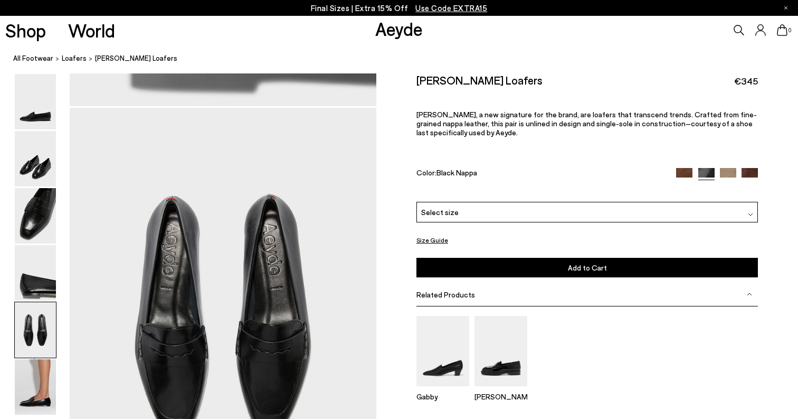
scroll to position [1579, 0]
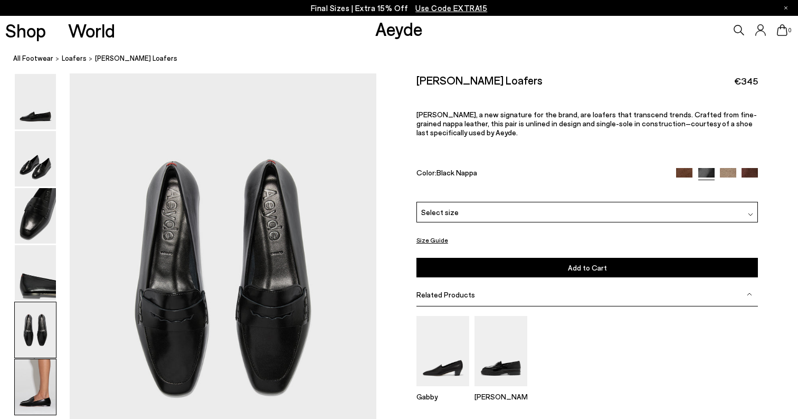
click at [33, 380] on img at bounding box center [35, 386] width 41 height 55
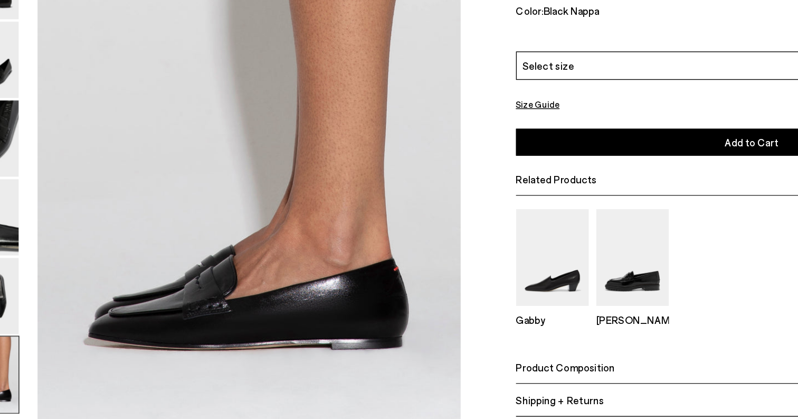
scroll to position [2062, 0]
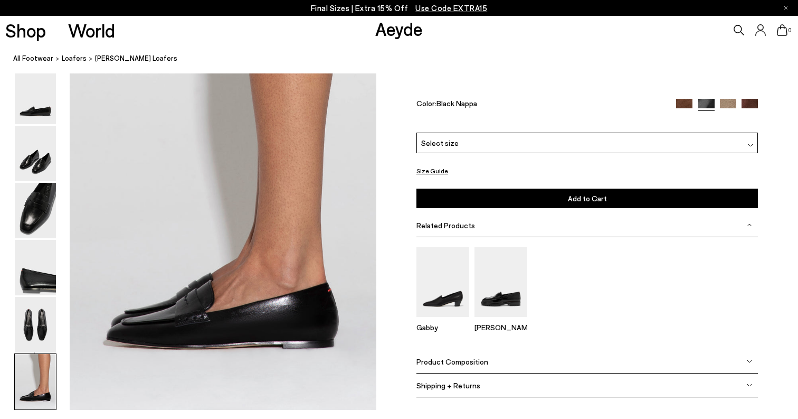
click at [686, 115] on img at bounding box center [684, 106] width 16 height 16
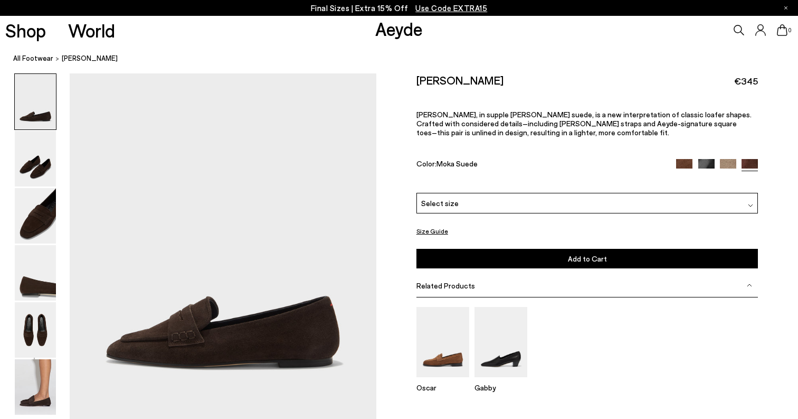
click at [724, 159] on img at bounding box center [728, 167] width 16 height 16
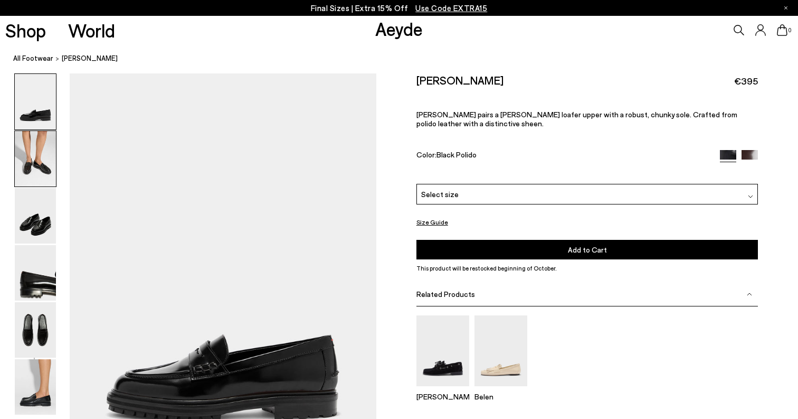
click at [30, 166] on img at bounding box center [35, 158] width 41 height 55
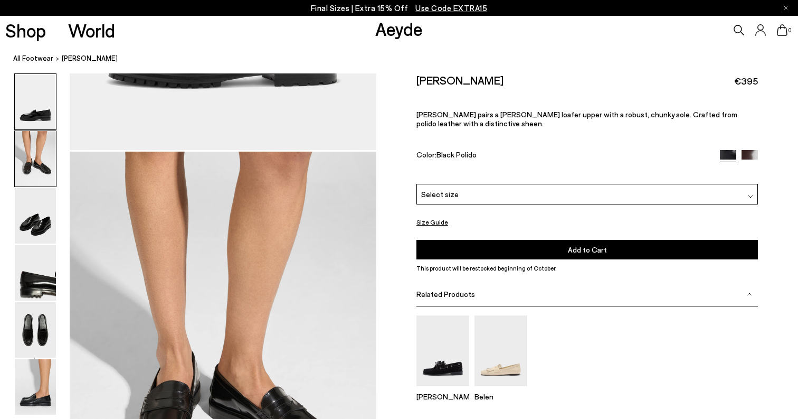
scroll to position [411, 0]
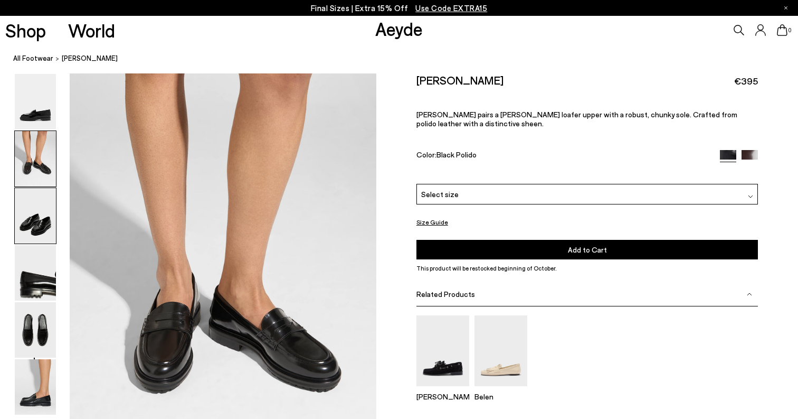
click at [35, 216] on img at bounding box center [35, 215] width 41 height 55
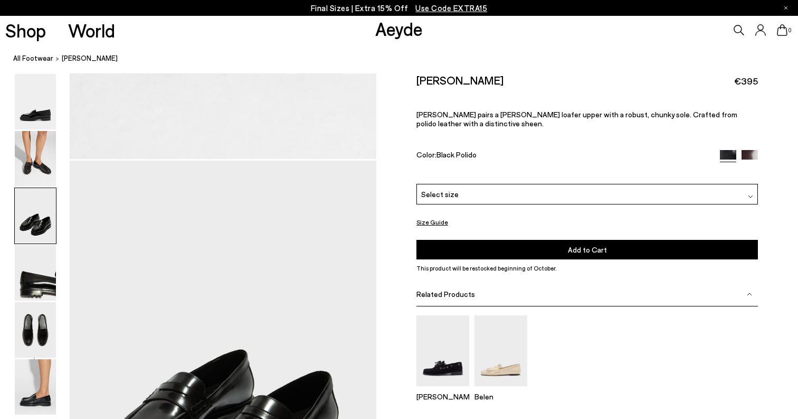
scroll to position [822, 0]
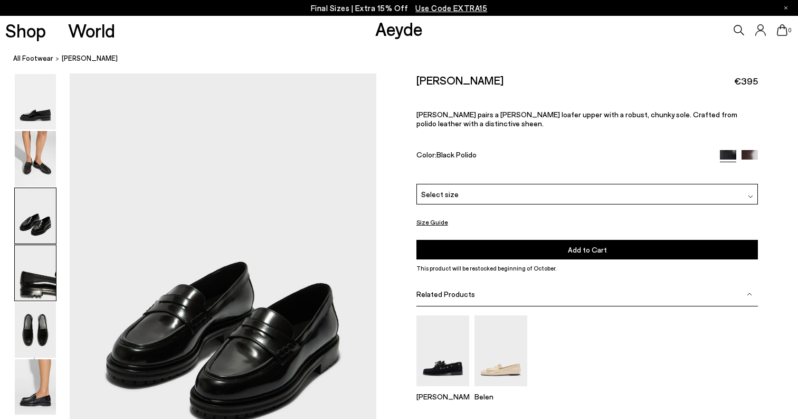
click at [31, 270] on img at bounding box center [35, 272] width 41 height 55
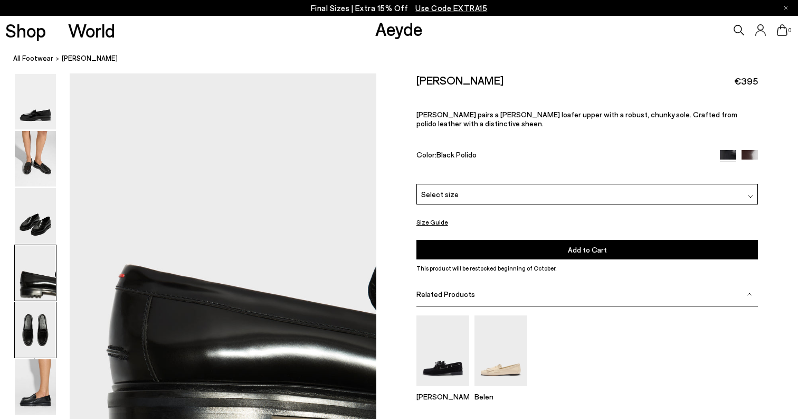
click at [32, 321] on img at bounding box center [35, 329] width 41 height 55
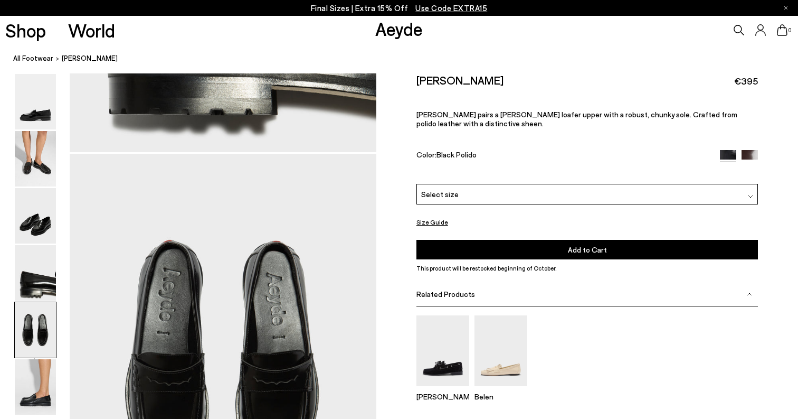
scroll to position [1643, 0]
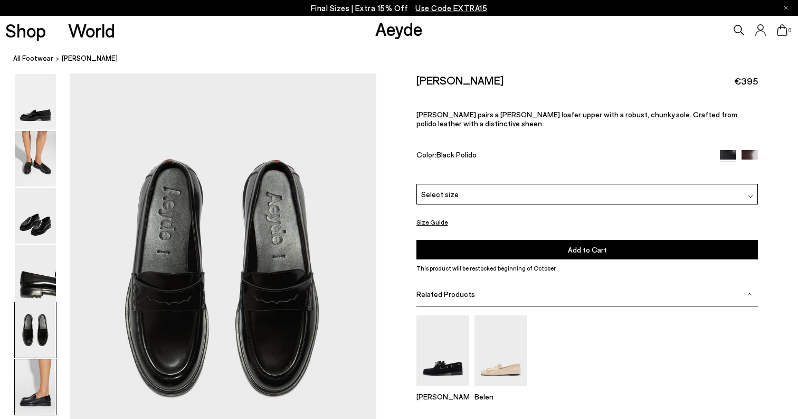
click at [31, 383] on img at bounding box center [35, 386] width 41 height 55
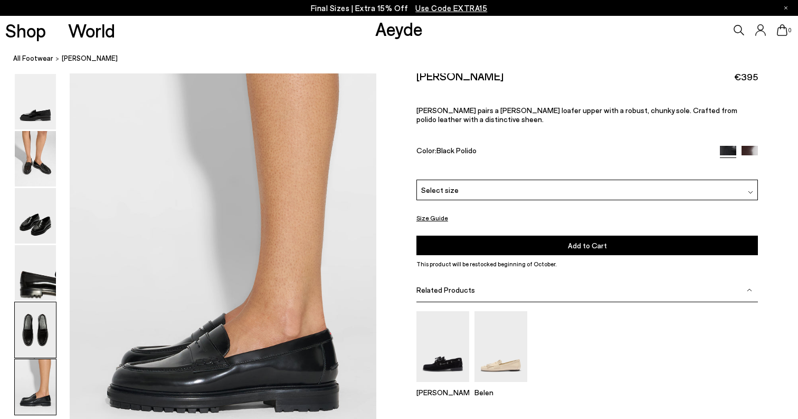
scroll to position [2126, 0]
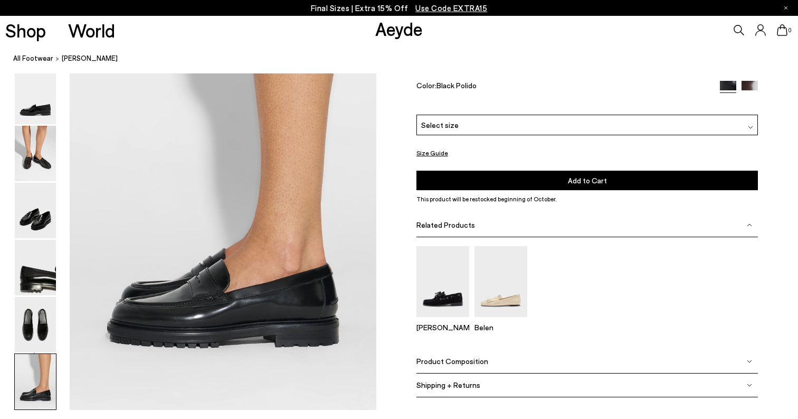
click at [82, 58] on span "Leon Loafers" at bounding box center [90, 58] width 56 height 11
click at [23, 60] on link "All Footwear" at bounding box center [33, 58] width 40 height 11
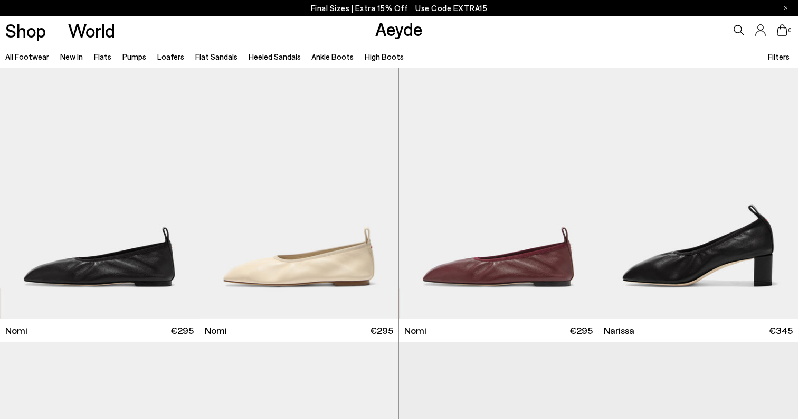
click at [163, 58] on link "Loafers" at bounding box center [170, 56] width 27 height 9
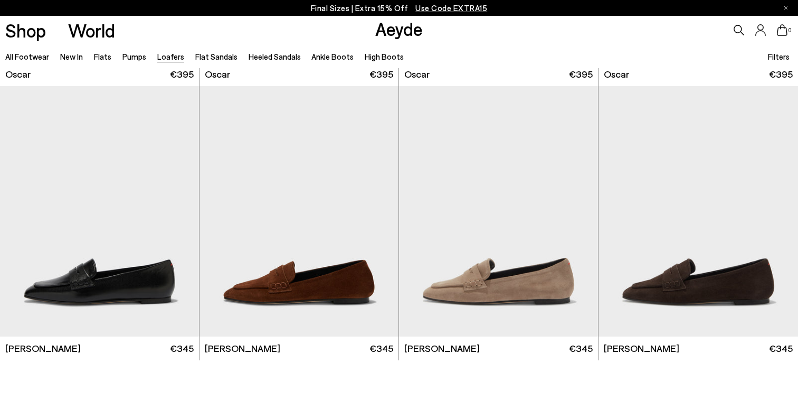
scroll to position [1902, 0]
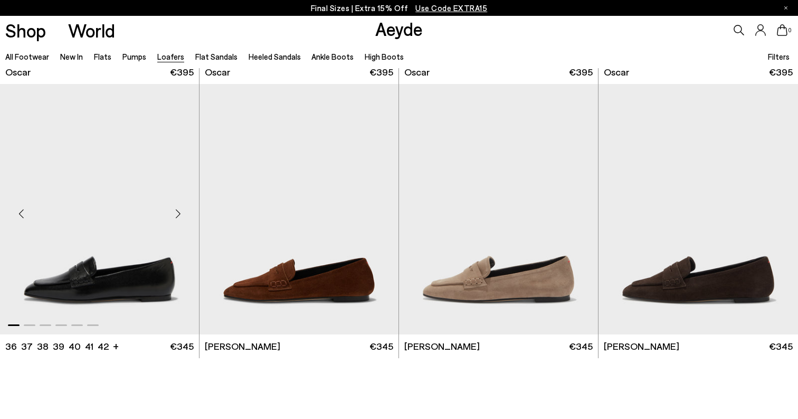
click at [180, 213] on div "Next slide" at bounding box center [178, 213] width 32 height 32
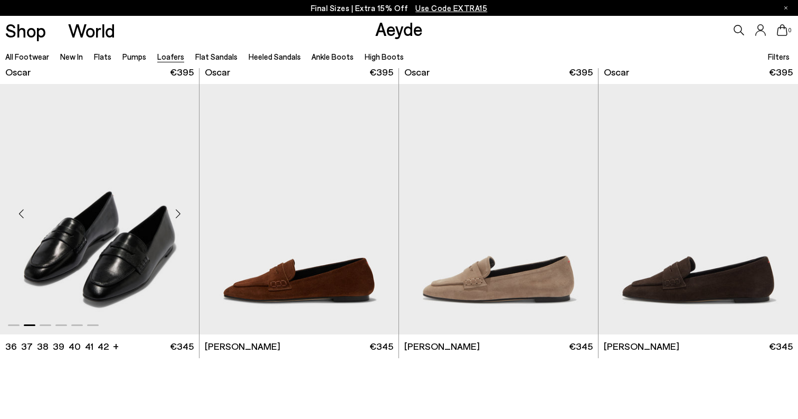
click at [180, 213] on div "Next slide" at bounding box center [178, 213] width 32 height 32
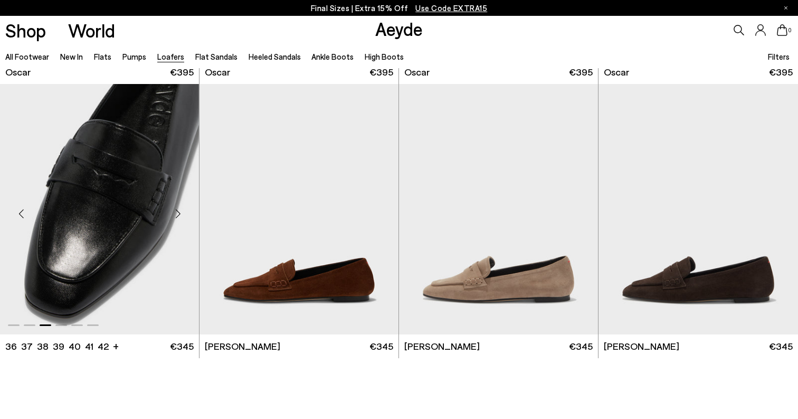
click at [180, 213] on div "Next slide" at bounding box center [178, 213] width 32 height 32
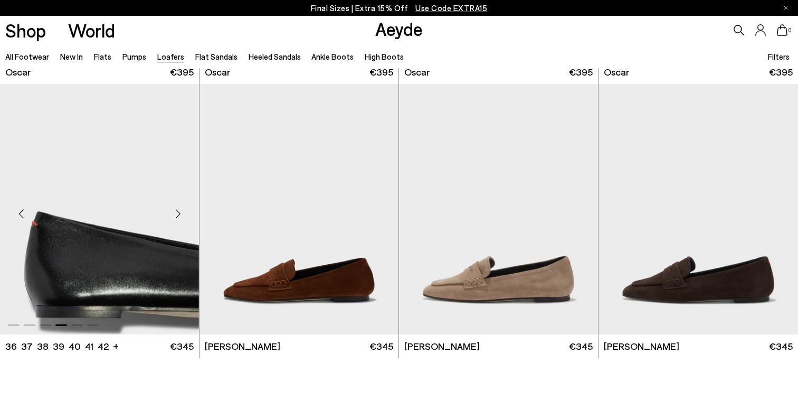
click at [180, 213] on div "Next slide" at bounding box center [178, 213] width 32 height 32
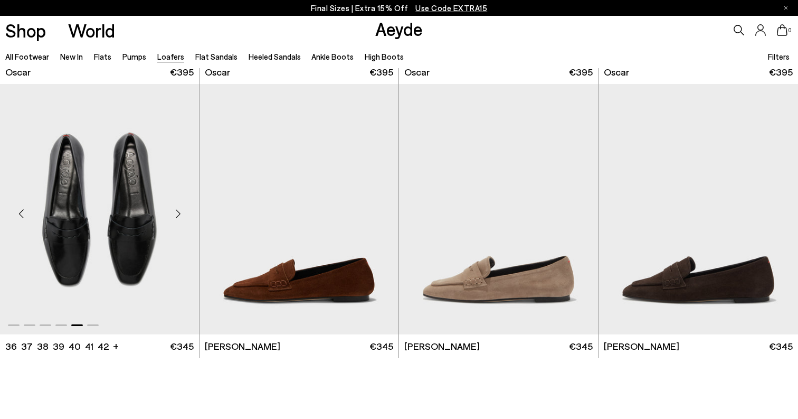
click at [180, 213] on div "Next slide" at bounding box center [178, 213] width 32 height 32
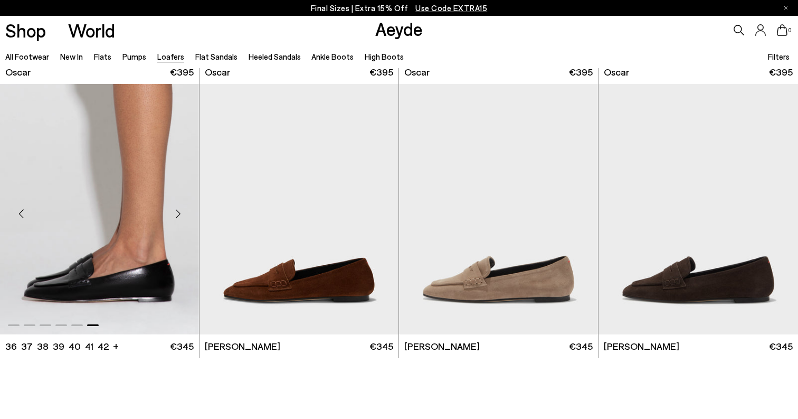
click at [180, 213] on div "Next slide" at bounding box center [178, 213] width 32 height 32
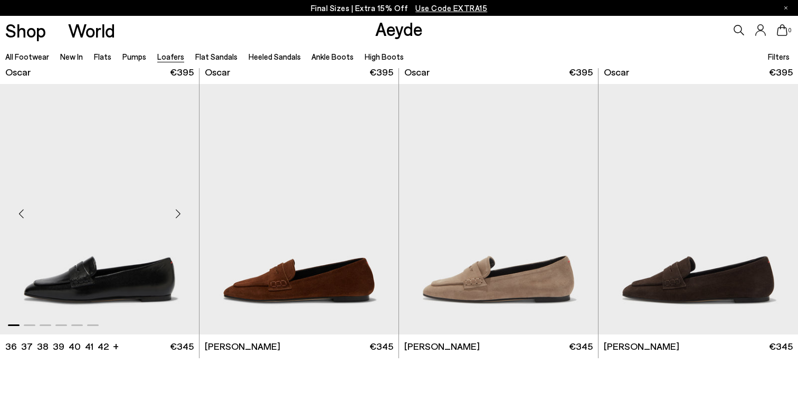
click at [139, 226] on img "1 / 6" at bounding box center [99, 209] width 199 height 250
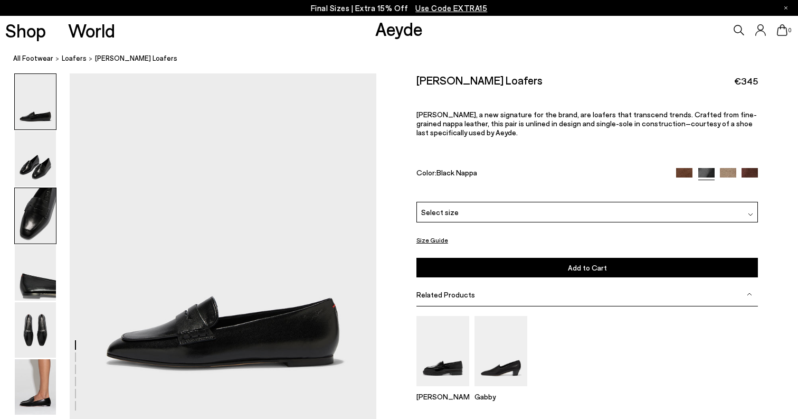
click at [53, 210] on img at bounding box center [35, 215] width 41 height 55
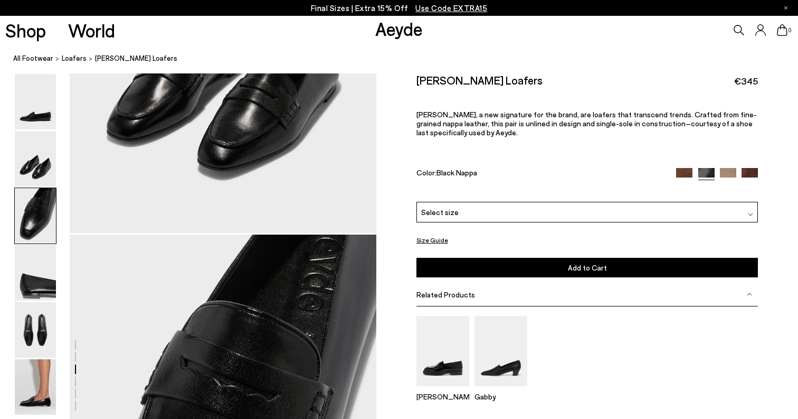
scroll to position [758, 0]
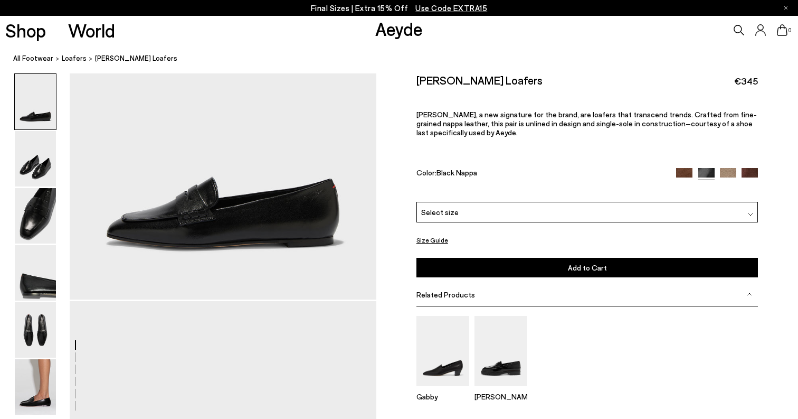
scroll to position [130, 0]
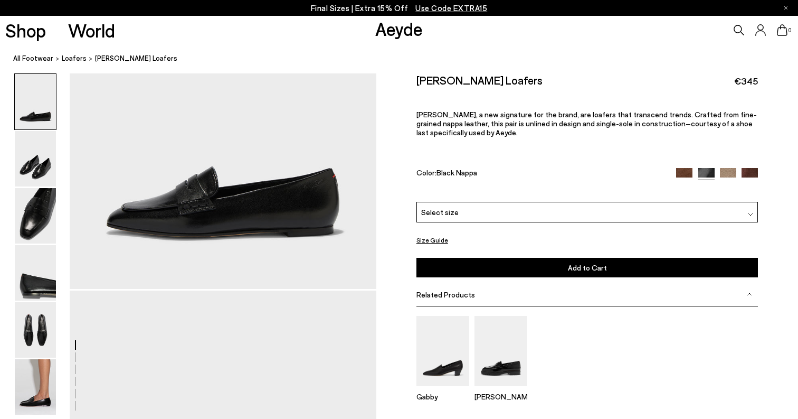
click at [471, 202] on div "Select size" at bounding box center [587, 212] width 342 height 21
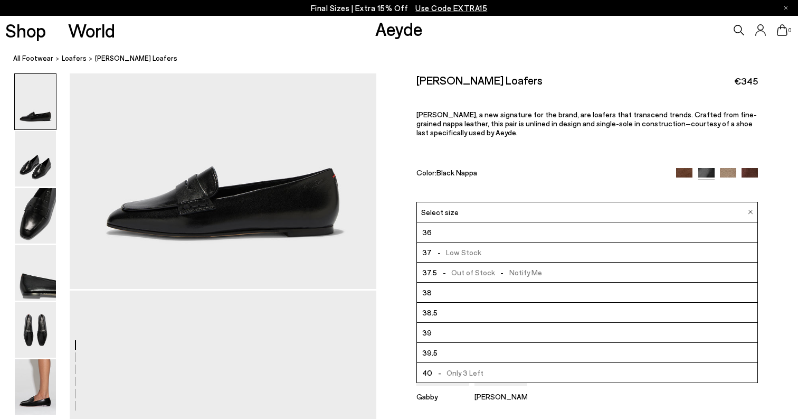
click at [424, 286] on span "38" at bounding box center [426, 292] width 9 height 13
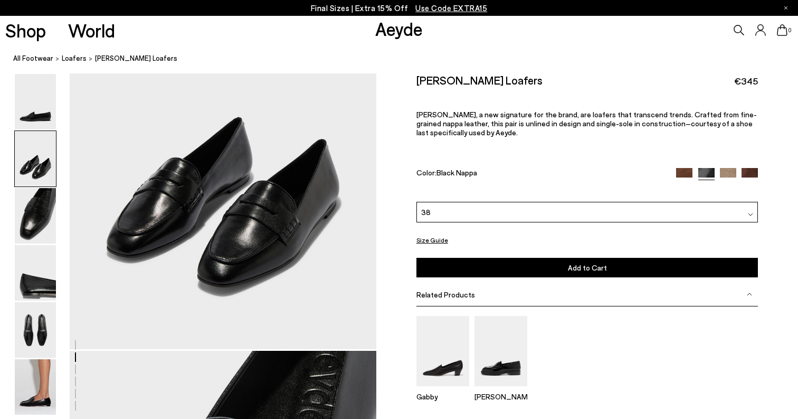
scroll to position [364, 0]
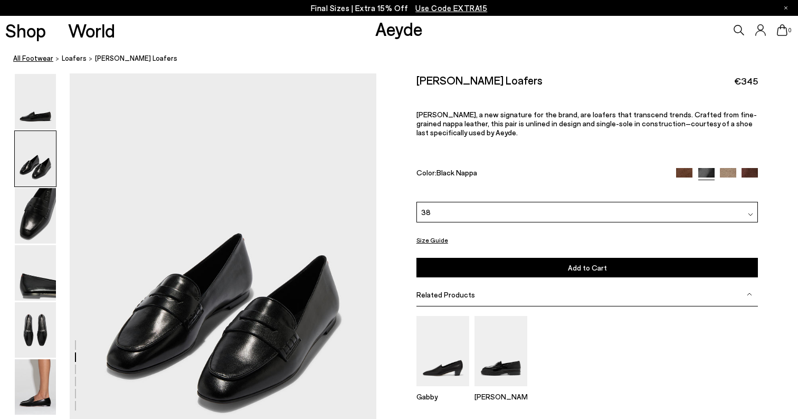
click at [31, 55] on link "All Footwear" at bounding box center [33, 58] width 40 height 11
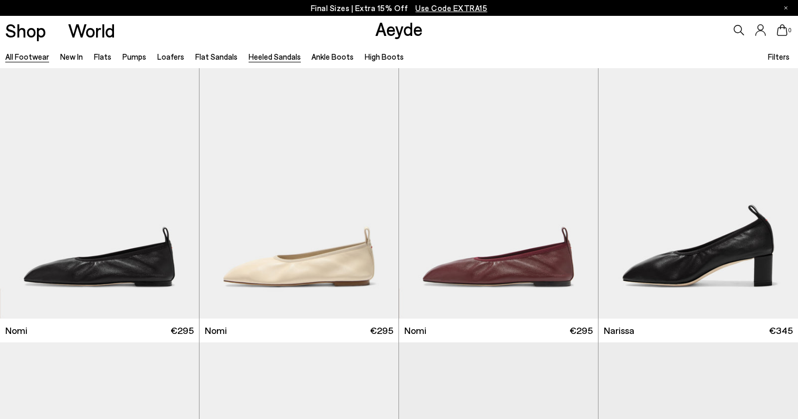
click at [281, 57] on link "Heeled Sandals" at bounding box center [275, 56] width 52 height 9
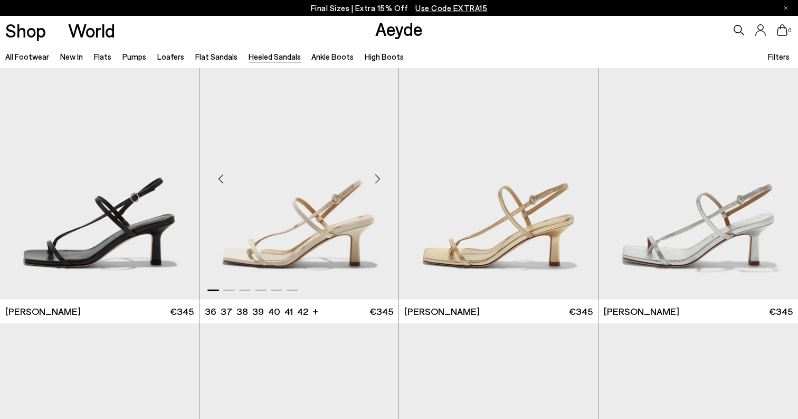
scroll to position [1146, 0]
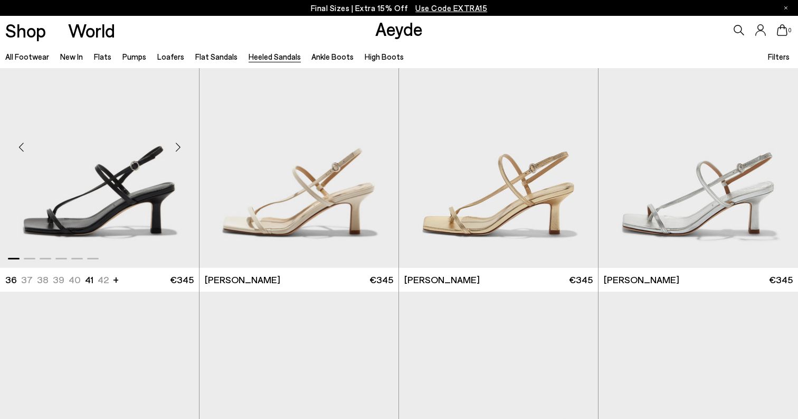
click at [178, 145] on div "Next slide" at bounding box center [178, 147] width 32 height 32
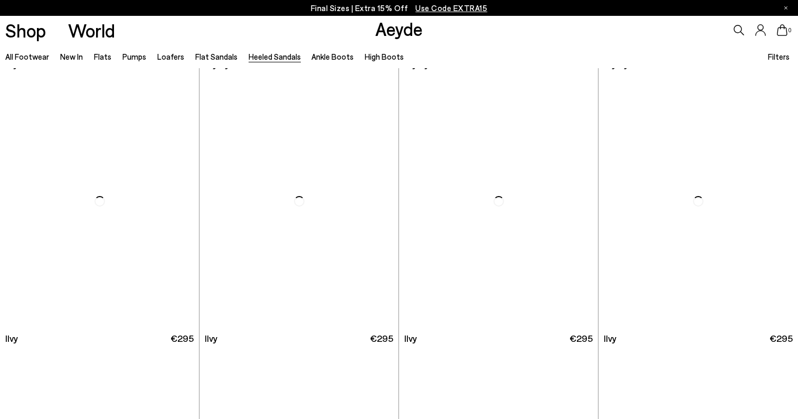
scroll to position [1912, 0]
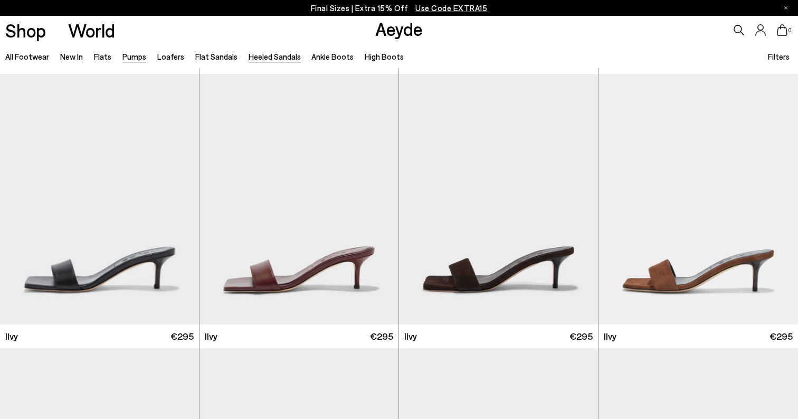
click at [134, 60] on link "Pumps" at bounding box center [134, 56] width 24 height 9
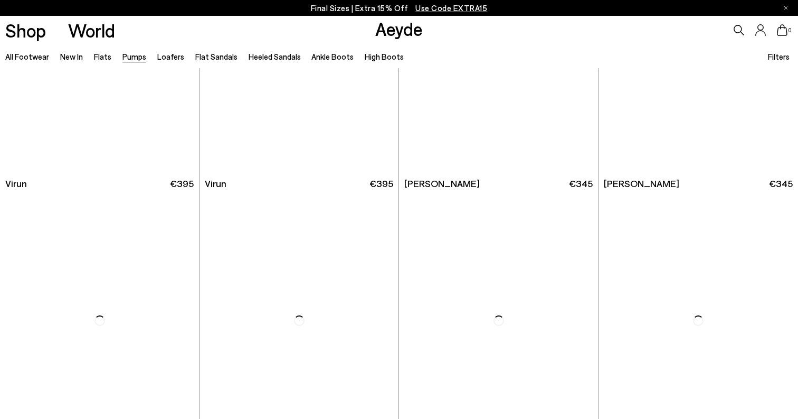
scroll to position [149, 0]
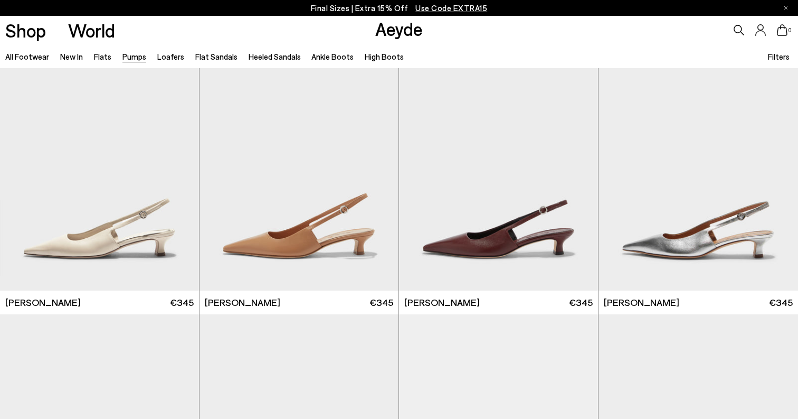
scroll to position [2768, 0]
click at [576, 168] on div "Next slide" at bounding box center [577, 169] width 32 height 32
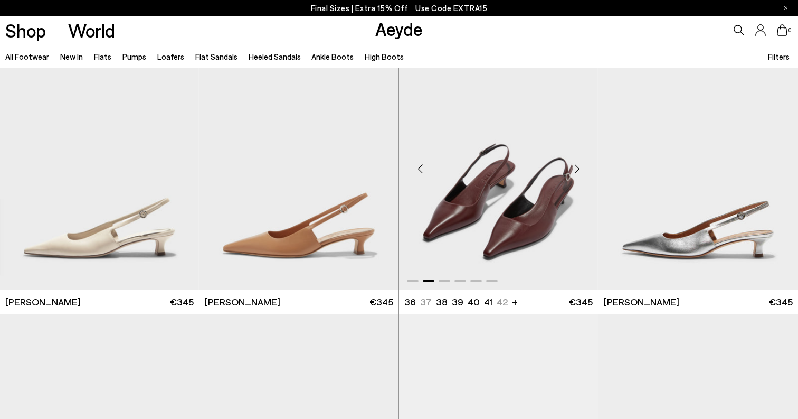
click at [576, 168] on div "Next slide" at bounding box center [577, 169] width 32 height 32
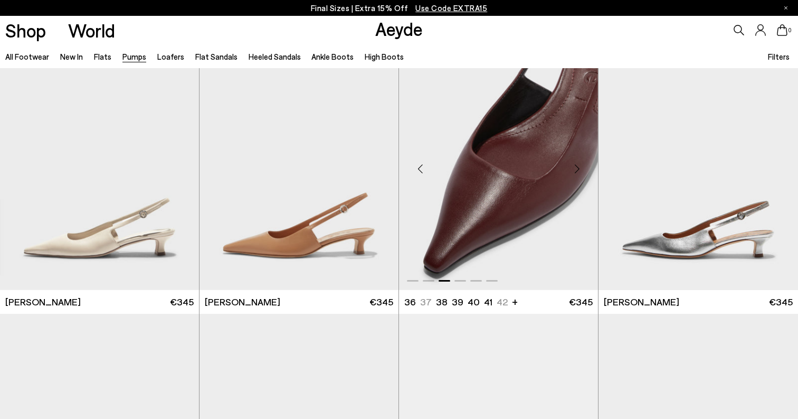
click at [576, 168] on div "Next slide" at bounding box center [577, 169] width 32 height 32
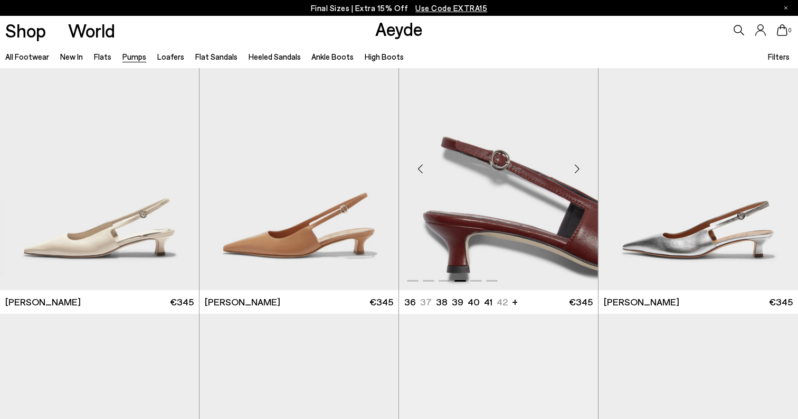
click at [576, 168] on div "Next slide" at bounding box center [577, 169] width 32 height 32
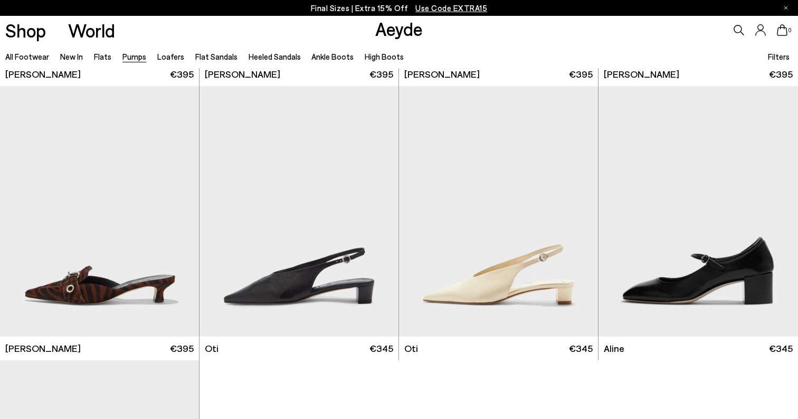
scroll to position [4365, 0]
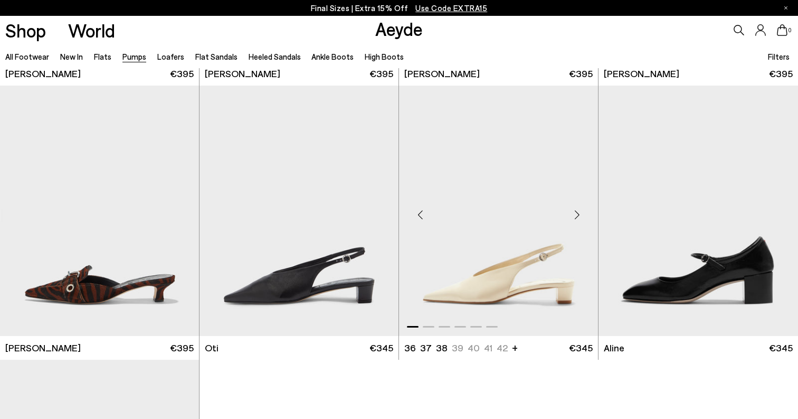
click at [576, 216] on div "Next slide" at bounding box center [577, 215] width 32 height 32
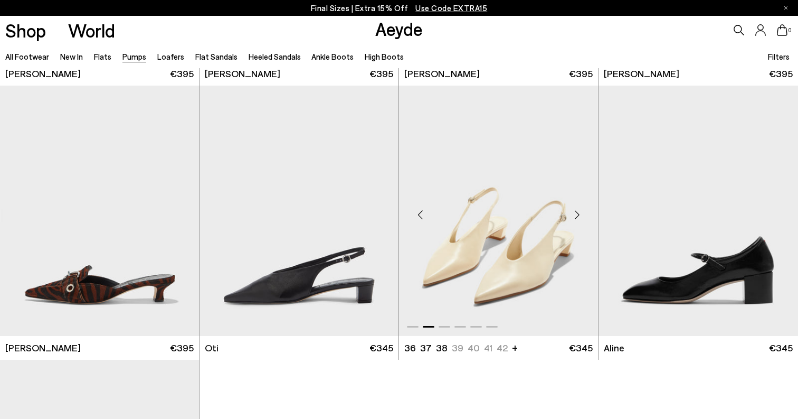
click at [576, 216] on div "Next slide" at bounding box center [577, 215] width 32 height 32
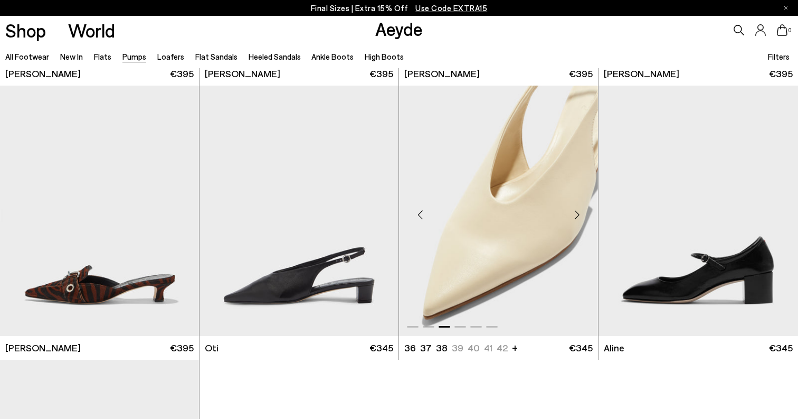
click at [576, 216] on div "Next slide" at bounding box center [577, 215] width 32 height 32
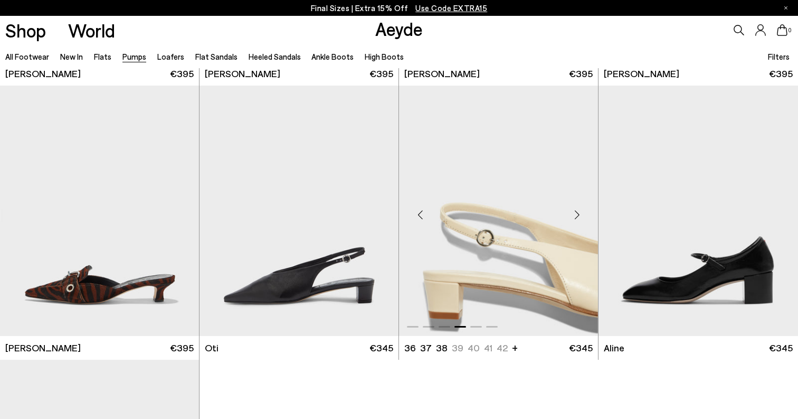
click at [576, 216] on div "Next slide" at bounding box center [577, 215] width 32 height 32
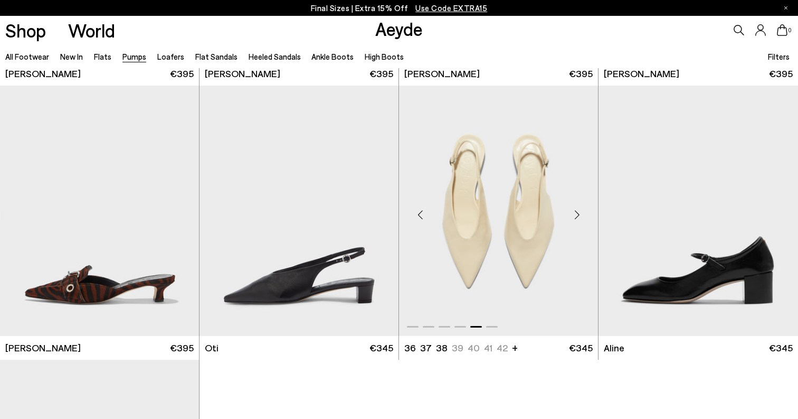
click at [576, 216] on div "Next slide" at bounding box center [577, 215] width 32 height 32
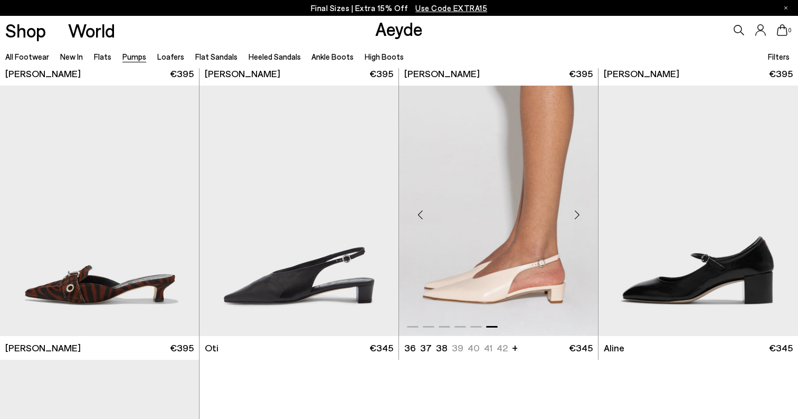
click at [576, 216] on div "Next slide" at bounding box center [577, 215] width 32 height 32
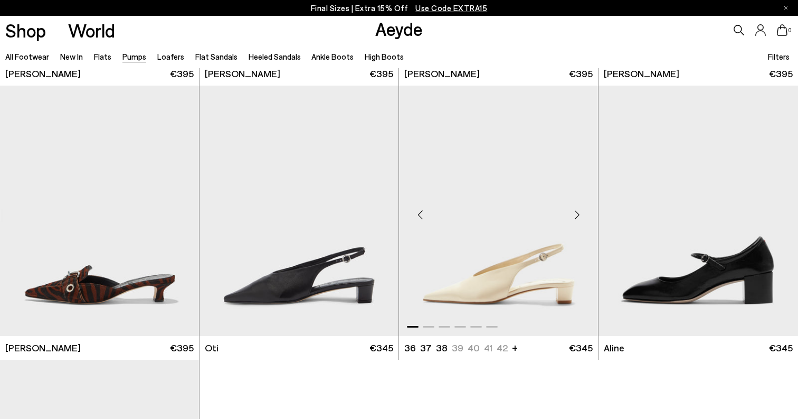
click at [576, 216] on div "Next slide" at bounding box center [577, 215] width 32 height 32
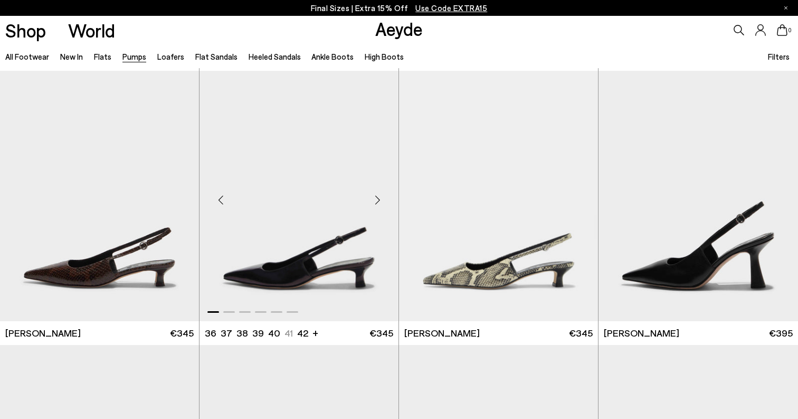
scroll to position [3018, 0]
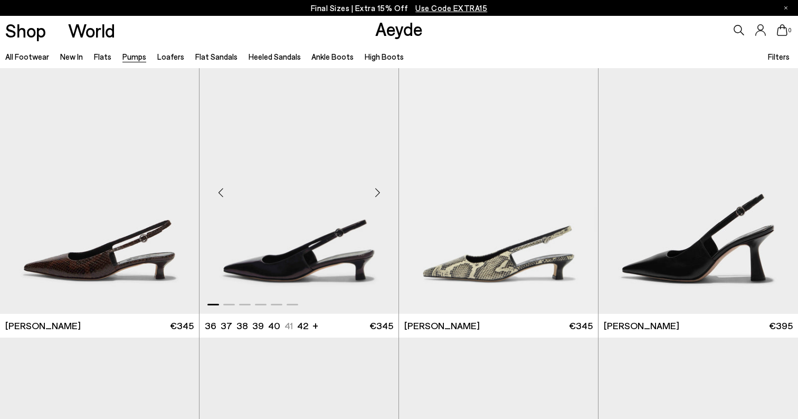
click at [376, 190] on div "Next slide" at bounding box center [378, 193] width 32 height 32
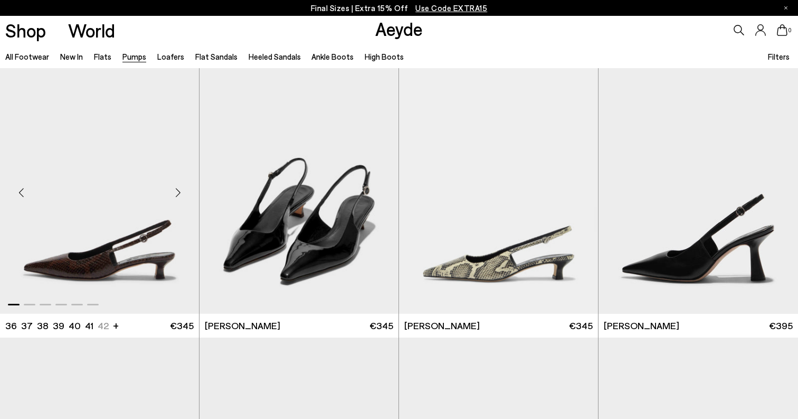
click at [178, 191] on div "Next slide" at bounding box center [178, 193] width 32 height 32
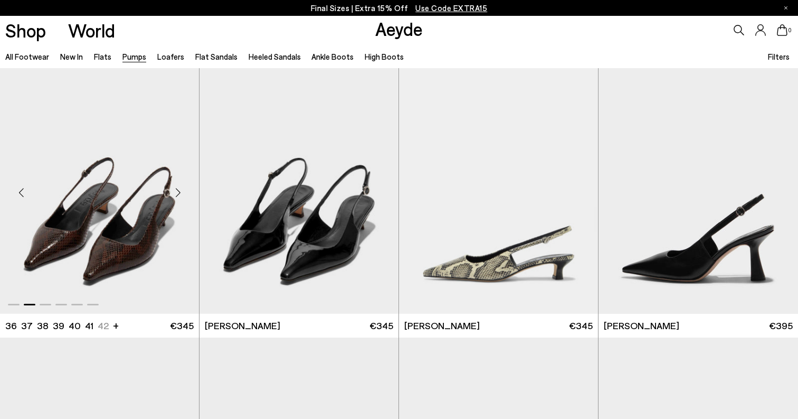
click at [178, 191] on div "Next slide" at bounding box center [178, 193] width 32 height 32
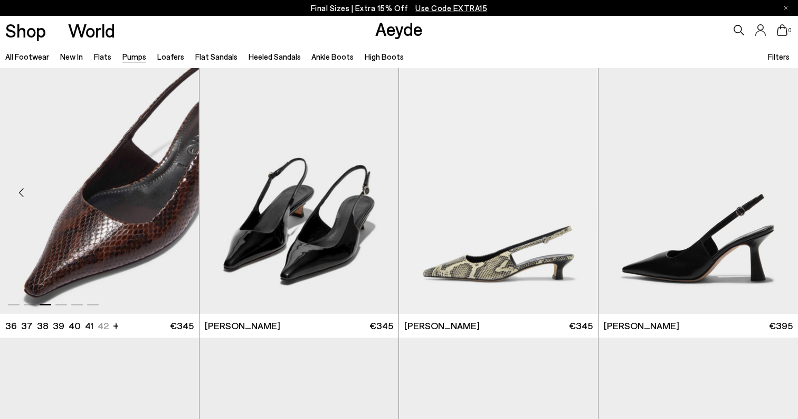
click at [178, 191] on div "Next slide" at bounding box center [178, 193] width 32 height 32
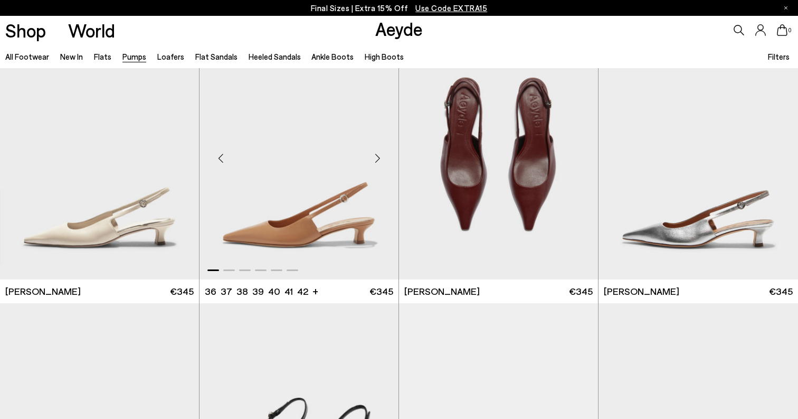
scroll to position [2777, 0]
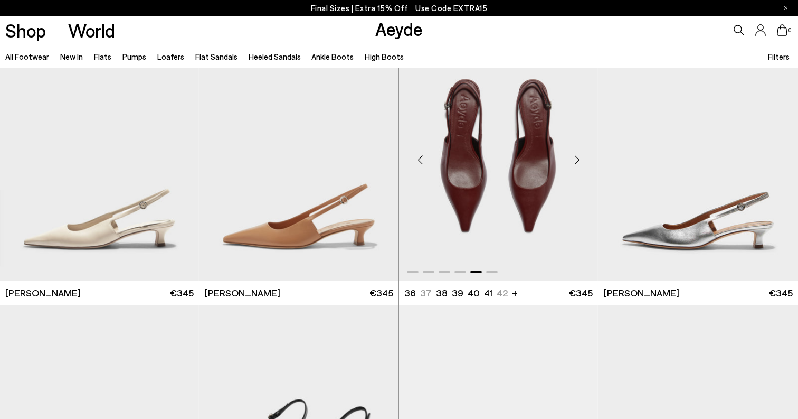
click at [574, 160] on div "Next slide" at bounding box center [577, 160] width 32 height 32
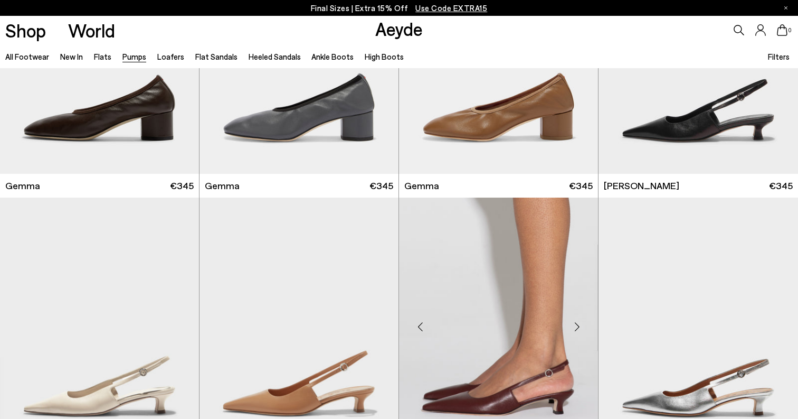
scroll to position [2612, 0]
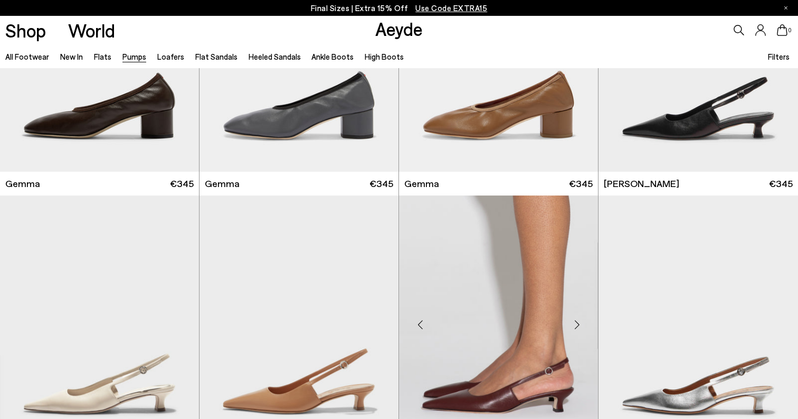
click at [504, 283] on img "6 / 6" at bounding box center [498, 320] width 199 height 250
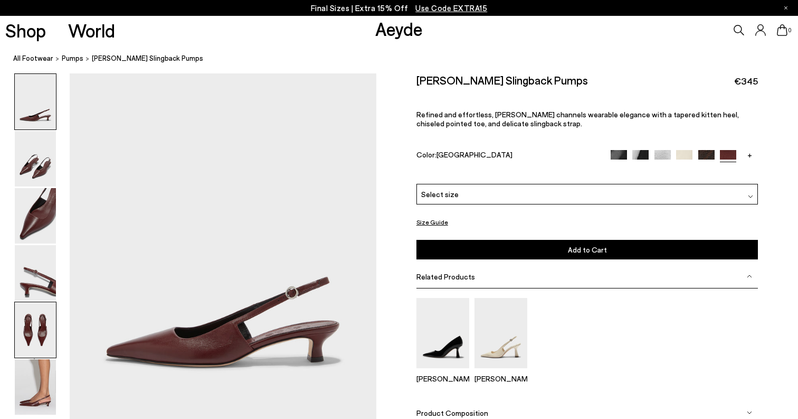
click at [34, 321] on img at bounding box center [35, 329] width 41 height 55
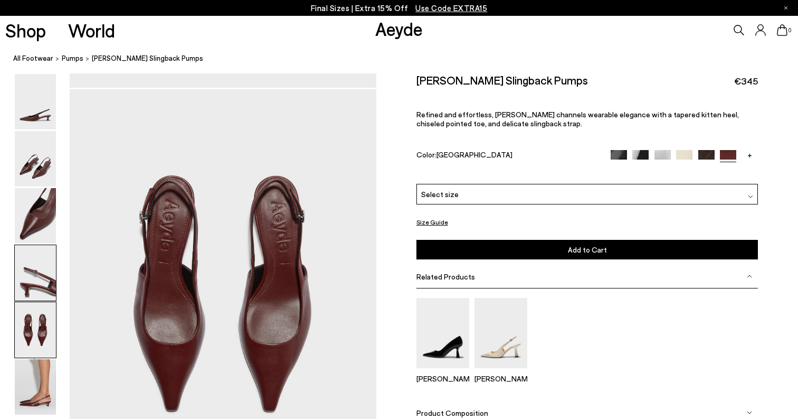
scroll to position [1579, 0]
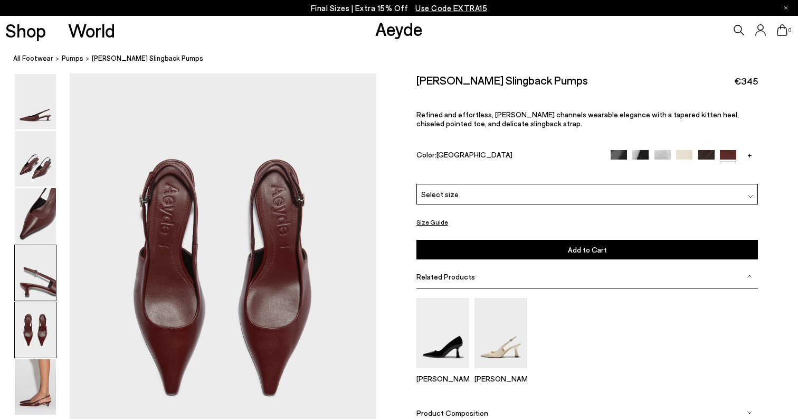
click at [40, 265] on img at bounding box center [35, 272] width 41 height 55
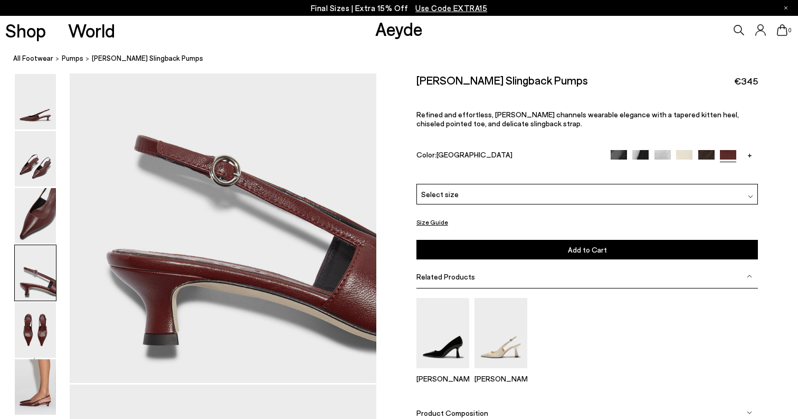
scroll to position [1168, 0]
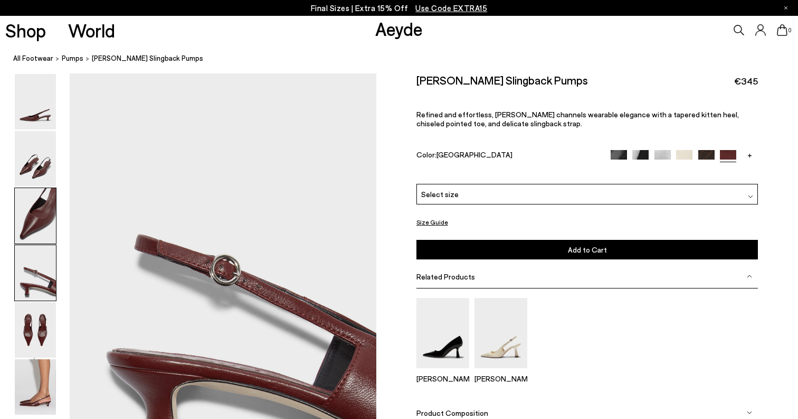
click at [40, 203] on img at bounding box center [35, 215] width 41 height 55
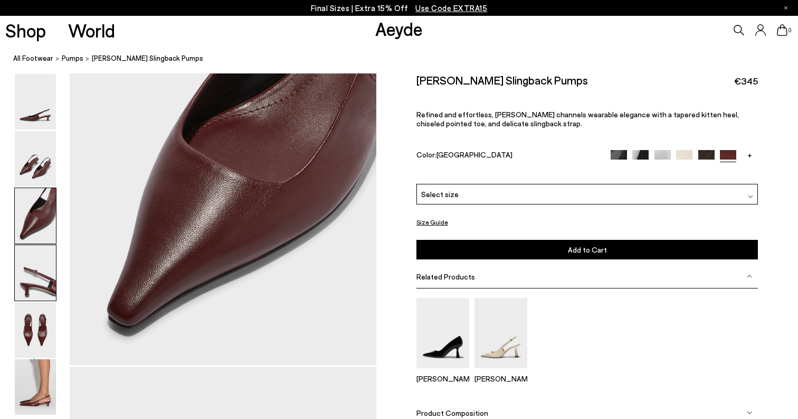
scroll to position [758, 0]
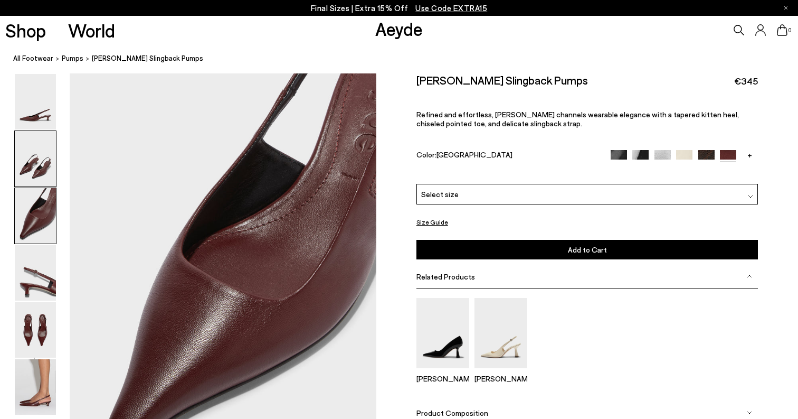
click at [34, 151] on img at bounding box center [35, 158] width 41 height 55
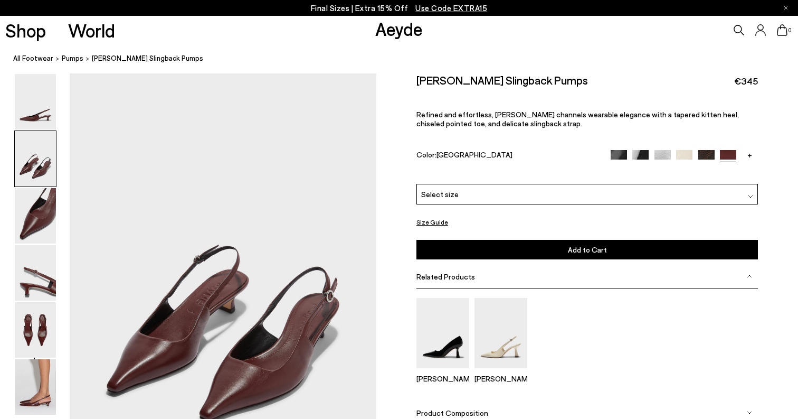
click at [701, 149] on img at bounding box center [706, 157] width 16 height 16
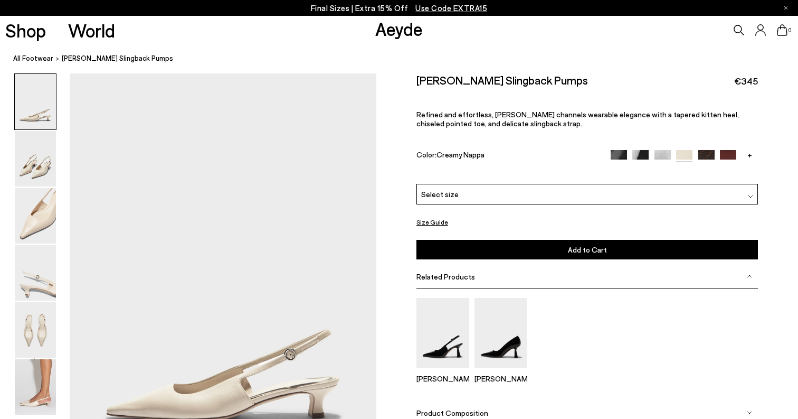
click at [726, 150] on img at bounding box center [728, 158] width 16 height 16
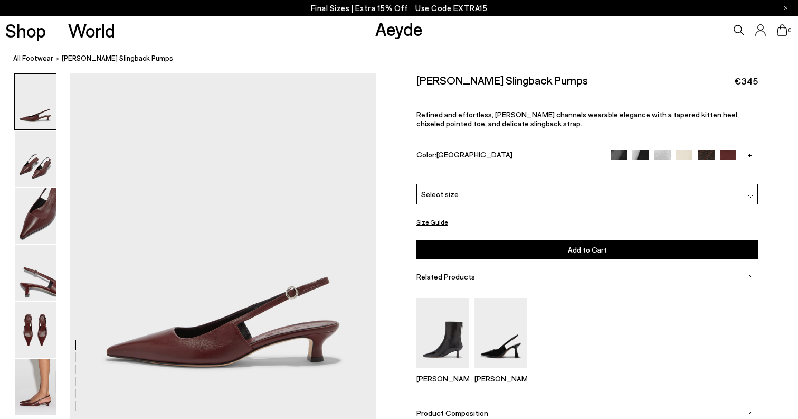
click at [468, 184] on div "Select size" at bounding box center [587, 194] width 342 height 21
